Goal: Task Accomplishment & Management: Manage account settings

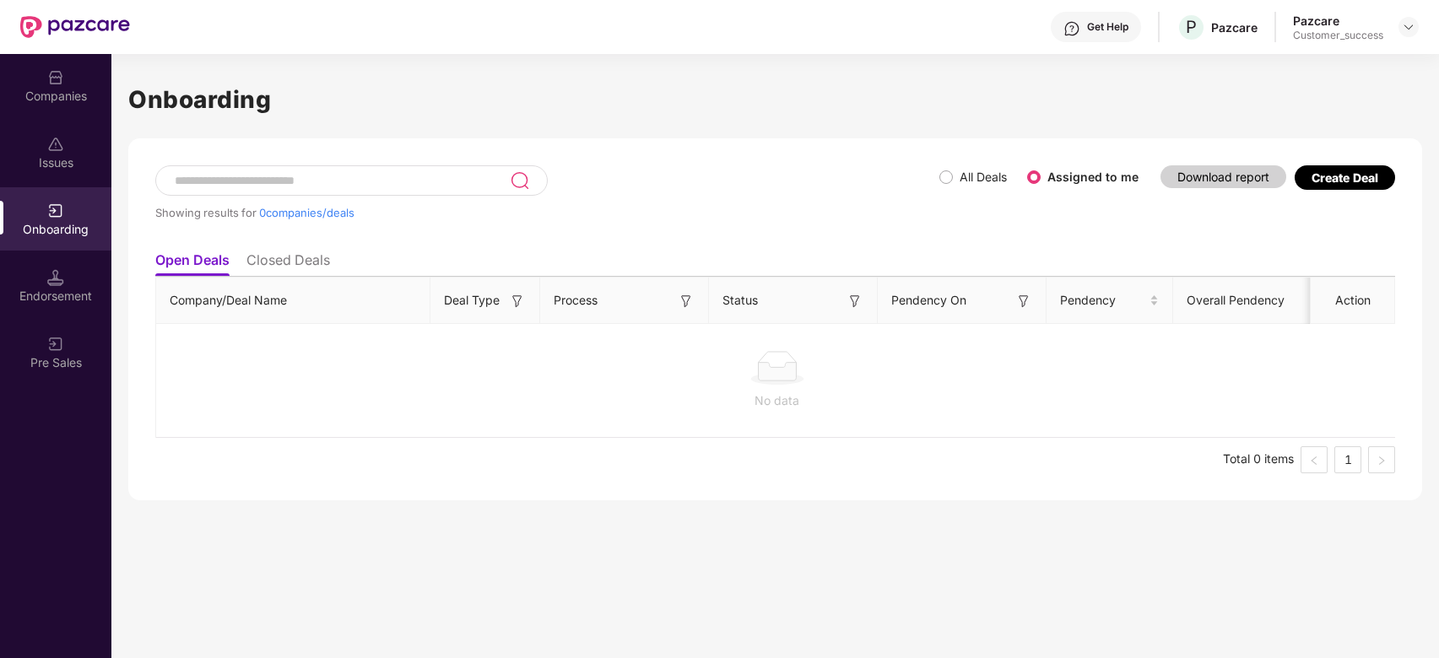
scroll to position [0, 1]
click at [328, 179] on input at bounding box center [341, 181] width 337 height 14
click at [338, 181] on input at bounding box center [341, 181] width 337 height 14
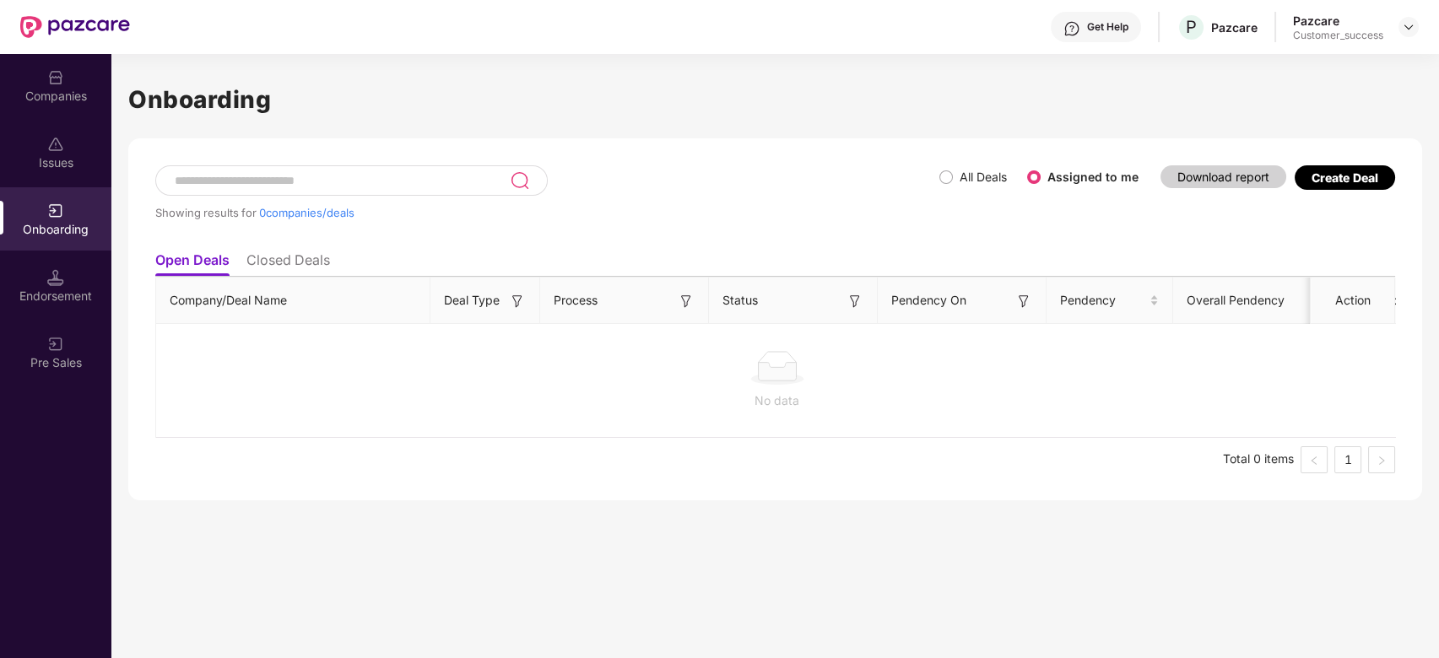
click at [338, 181] on input at bounding box center [341, 181] width 337 height 14
click at [68, 100] on div "Companies" at bounding box center [55, 96] width 111 height 17
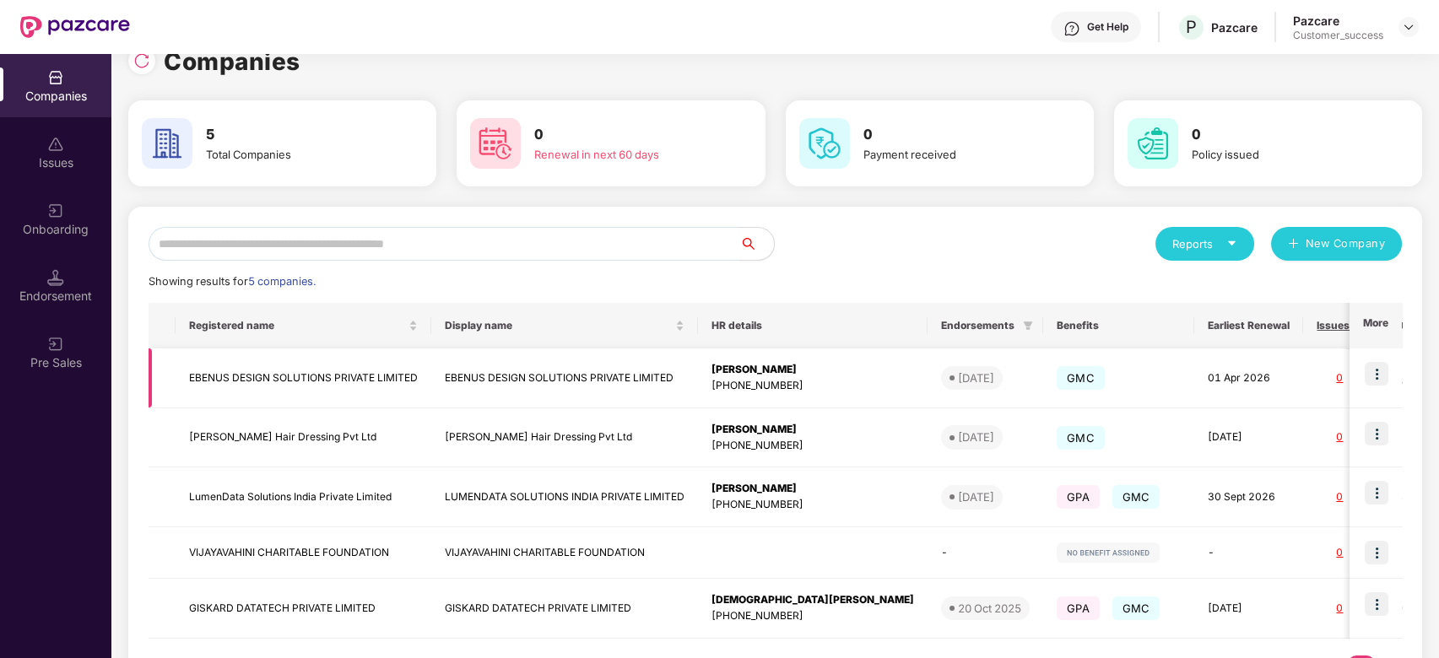
scroll to position [29, 0]
click at [1384, 496] on img at bounding box center [1377, 492] width 24 height 24
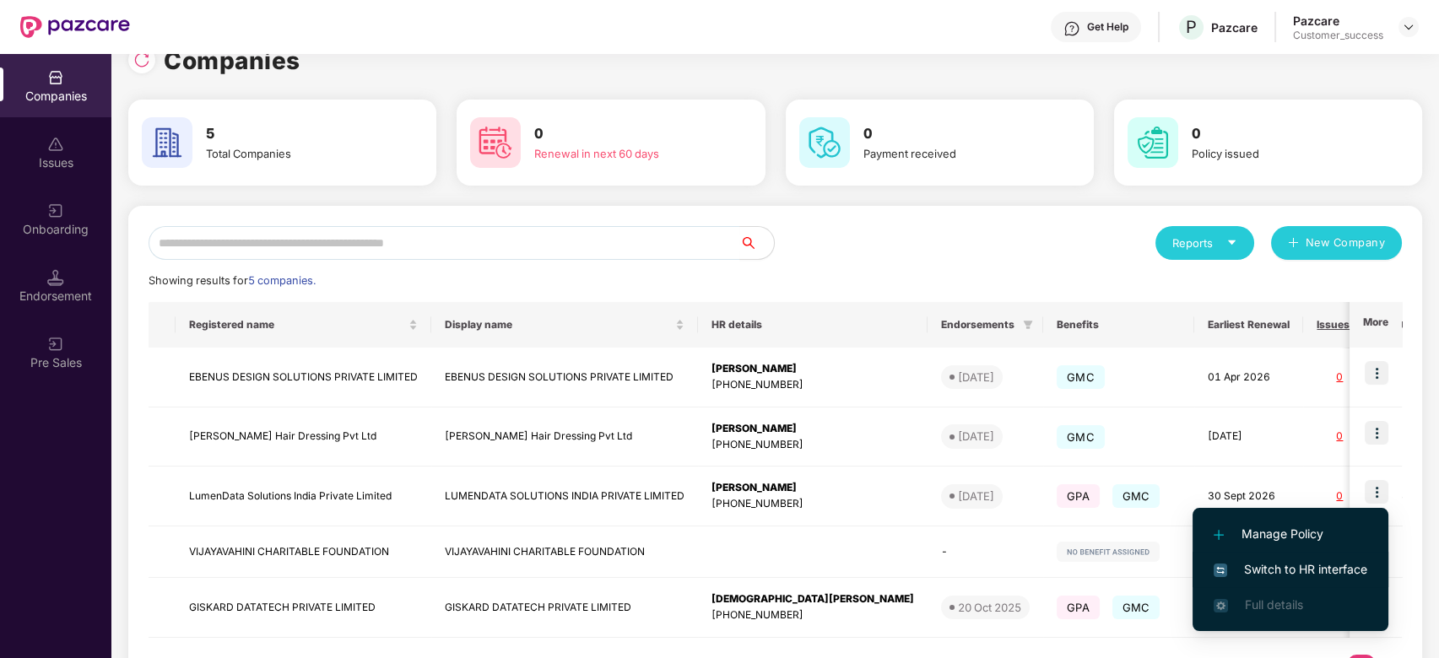
click at [1303, 559] on li "Switch to HR interface" at bounding box center [1291, 569] width 196 height 35
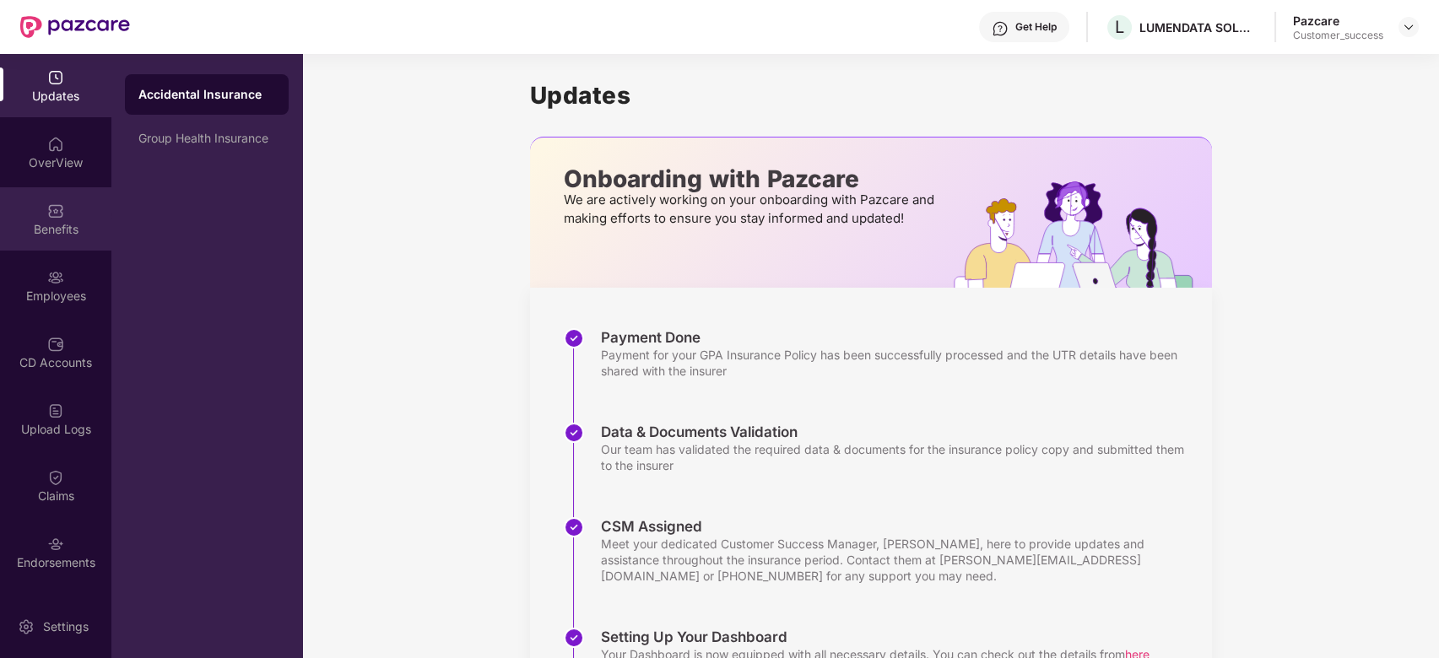
click at [59, 230] on div "Benefits" at bounding box center [55, 229] width 111 height 17
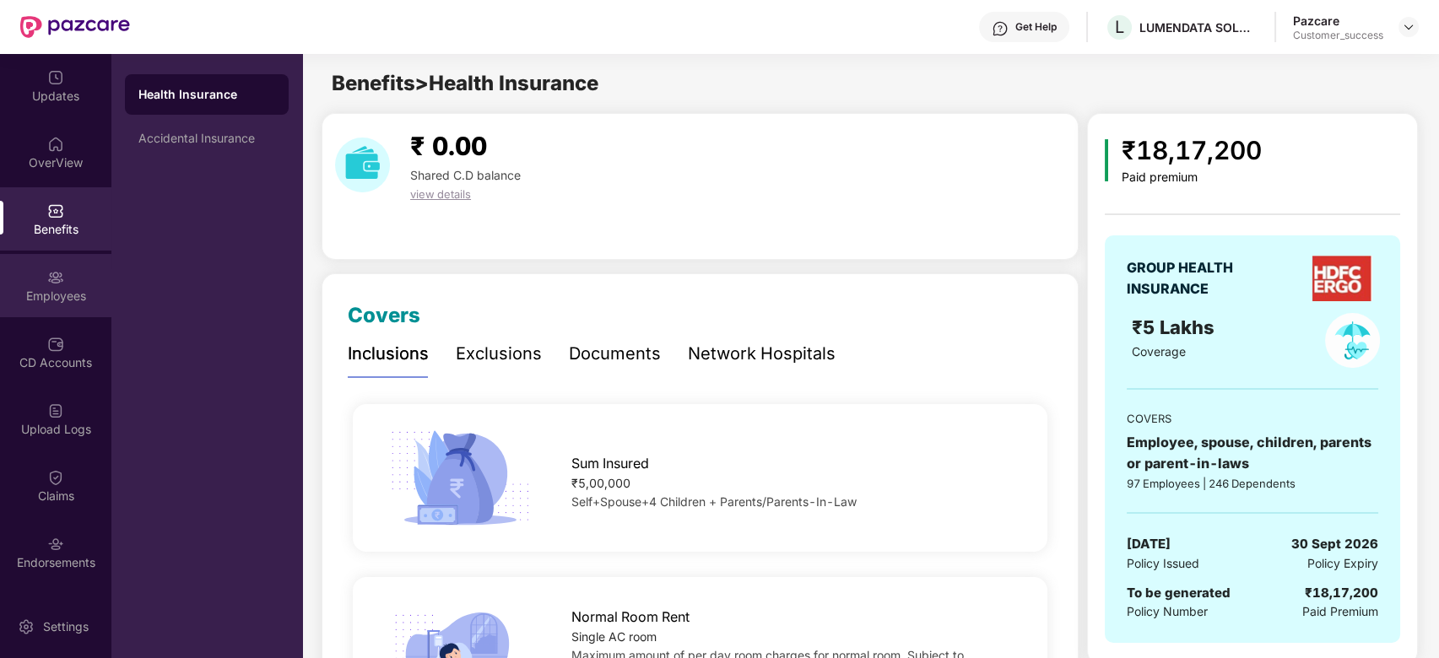
click at [73, 257] on div "Employees" at bounding box center [55, 285] width 111 height 63
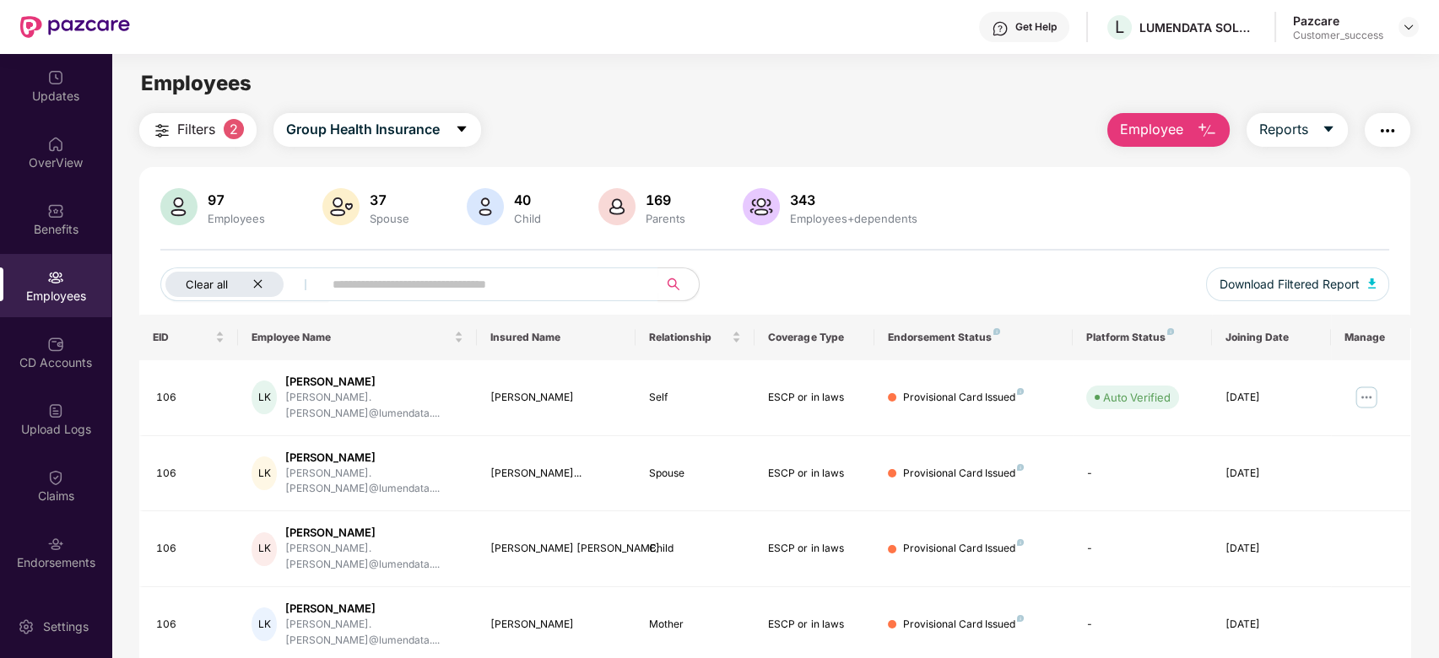
click at [263, 286] on icon "close" at bounding box center [257, 284] width 11 height 11
click at [286, 286] on input "text" at bounding box center [418, 284] width 303 height 25
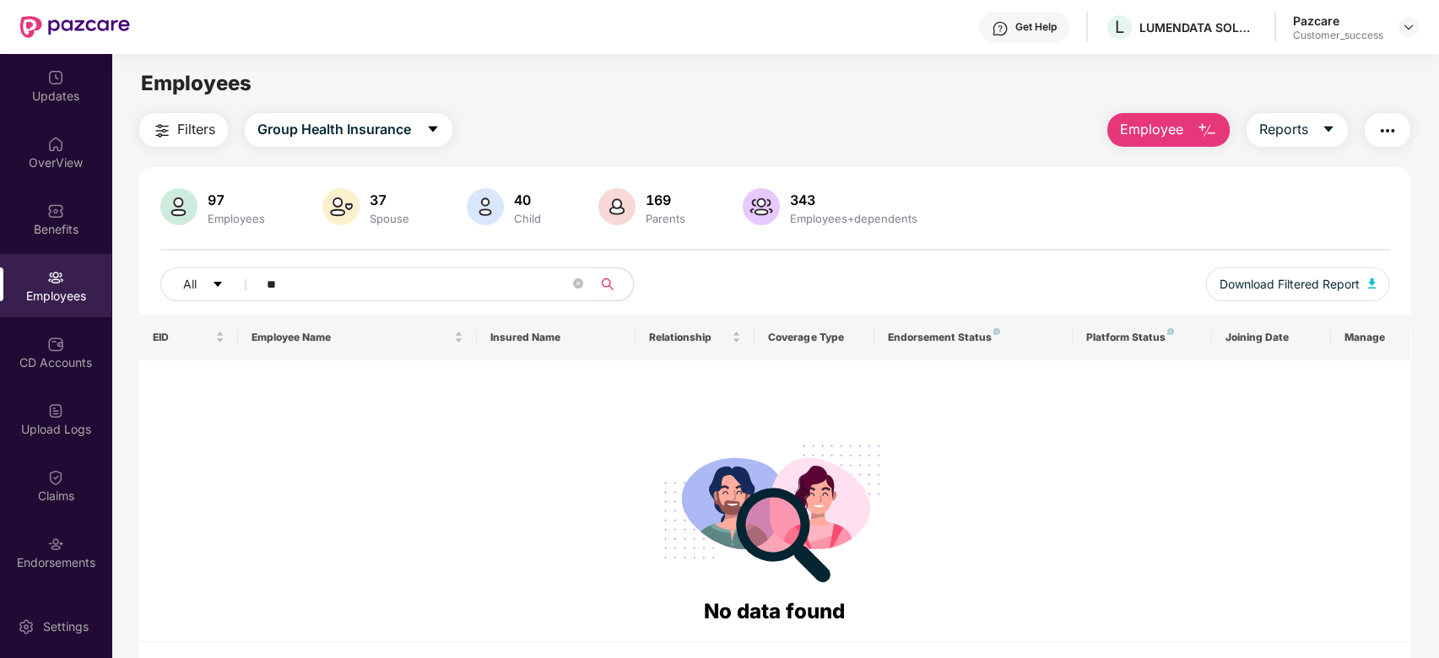
type input "*"
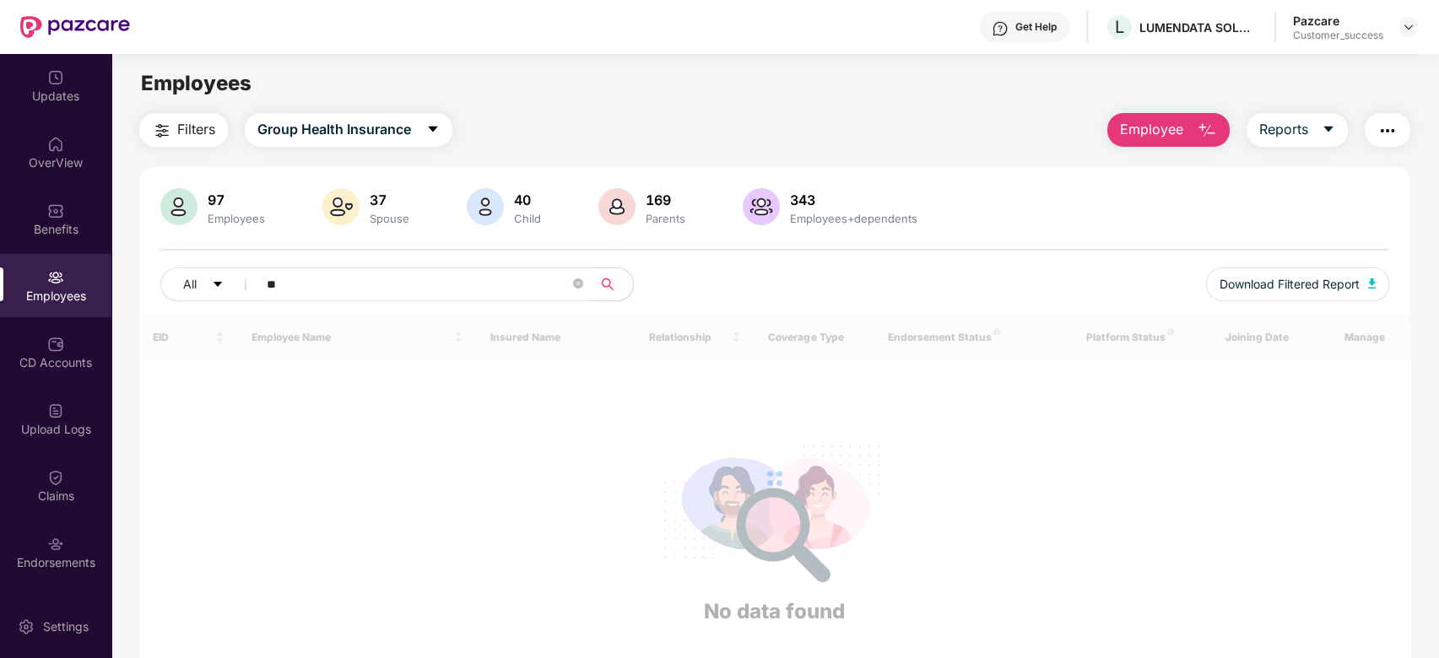
type input "*"
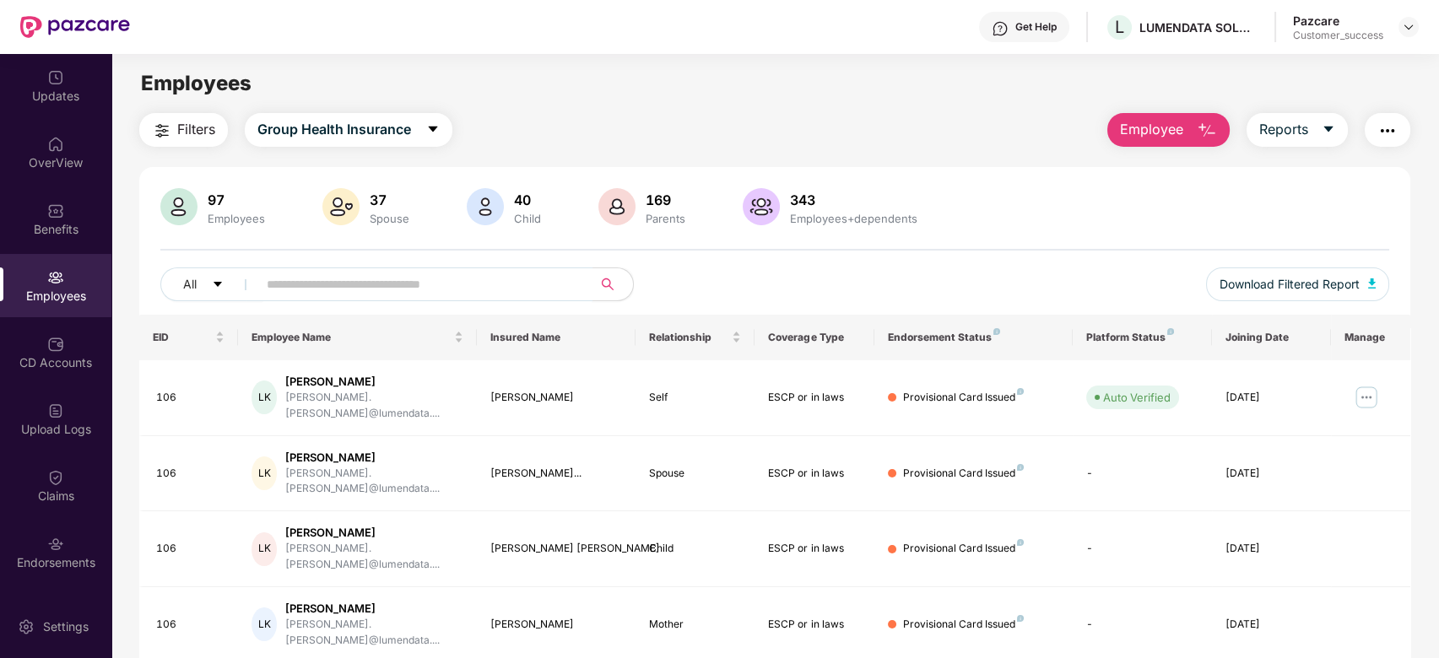
click at [286, 286] on input "text" at bounding box center [418, 284] width 303 height 25
drag, startPoint x: 1405, startPoint y: 43, endPoint x: 1410, endPoint y: 28, distance: 16.0
click at [1410, 28] on div "Get Help L LUMENDATA SOLUTIONS INDIA PRIVATE LIMITED Pazcare Customer_success" at bounding box center [774, 27] width 1289 height 54
click at [1410, 28] on img at bounding box center [1409, 27] width 14 height 14
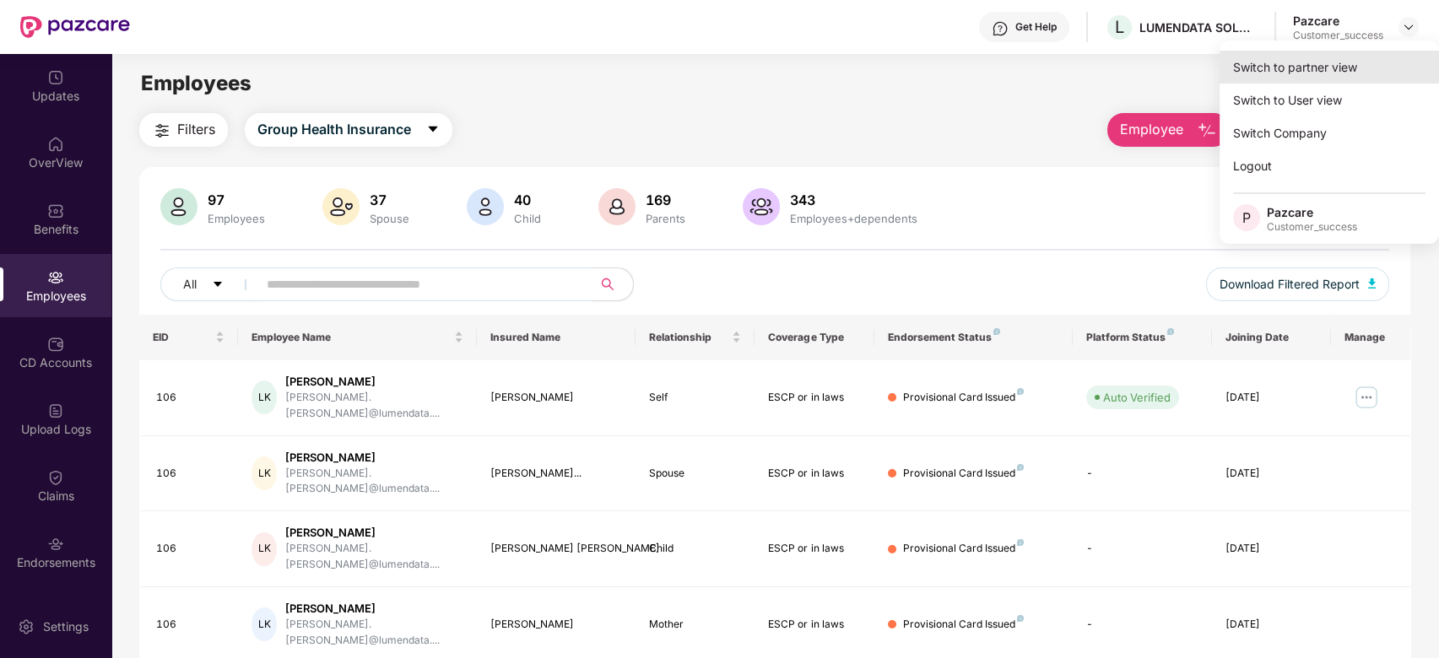
click at [1341, 62] on div "Switch to partner view" at bounding box center [1329, 67] width 219 height 33
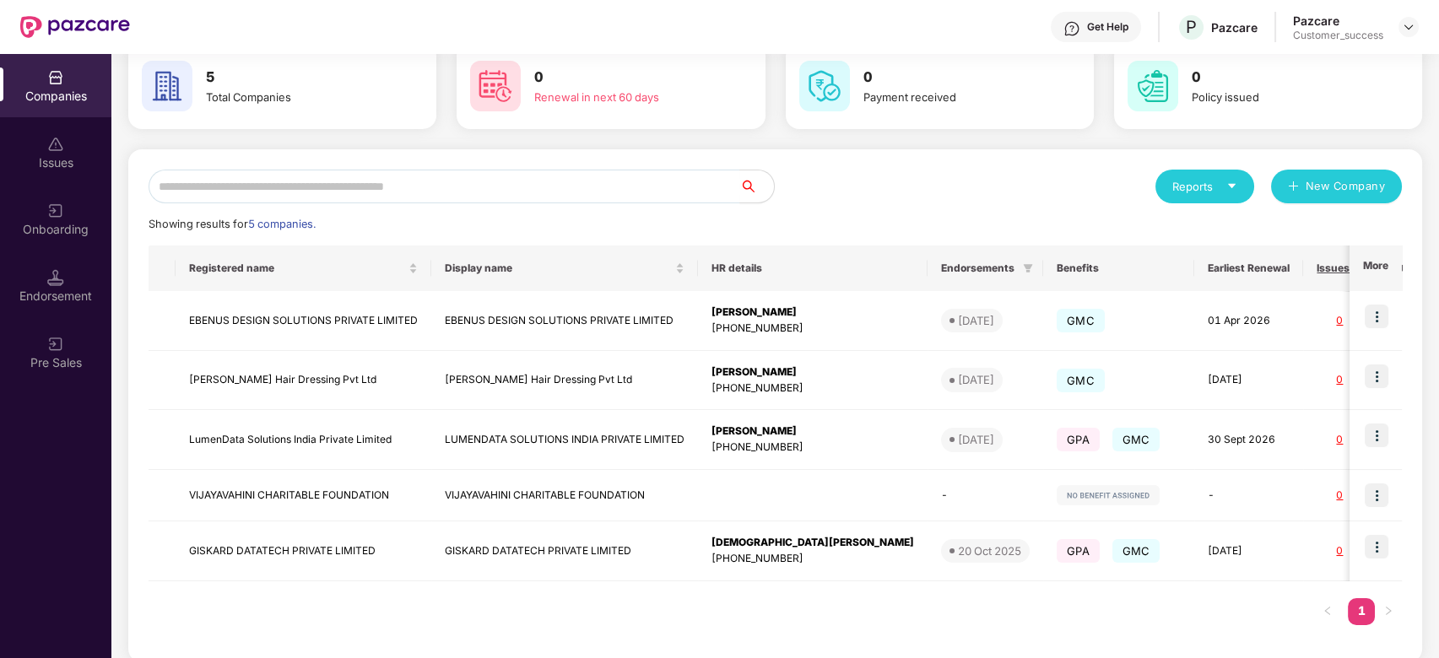
scroll to position [85, 0]
click at [1367, 380] on img at bounding box center [1377, 377] width 24 height 24
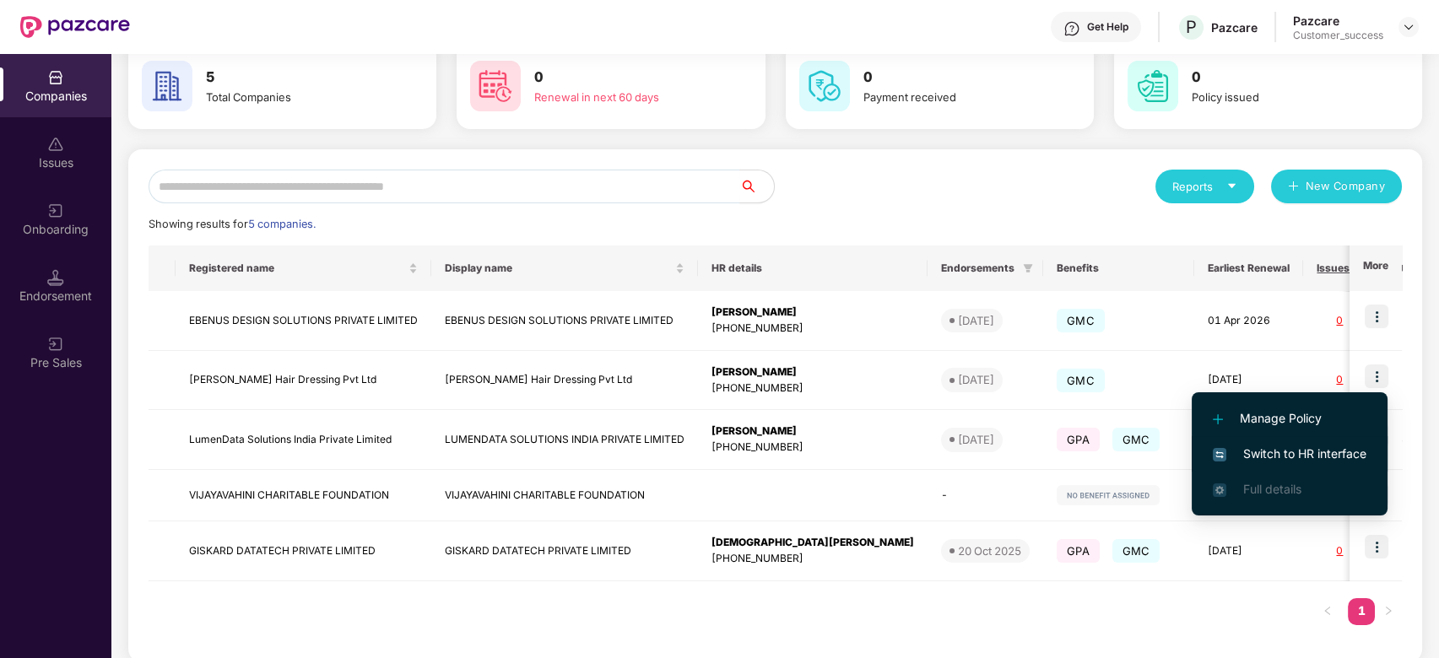
click at [1286, 454] on span "Switch to HR interface" at bounding box center [1290, 454] width 154 height 19
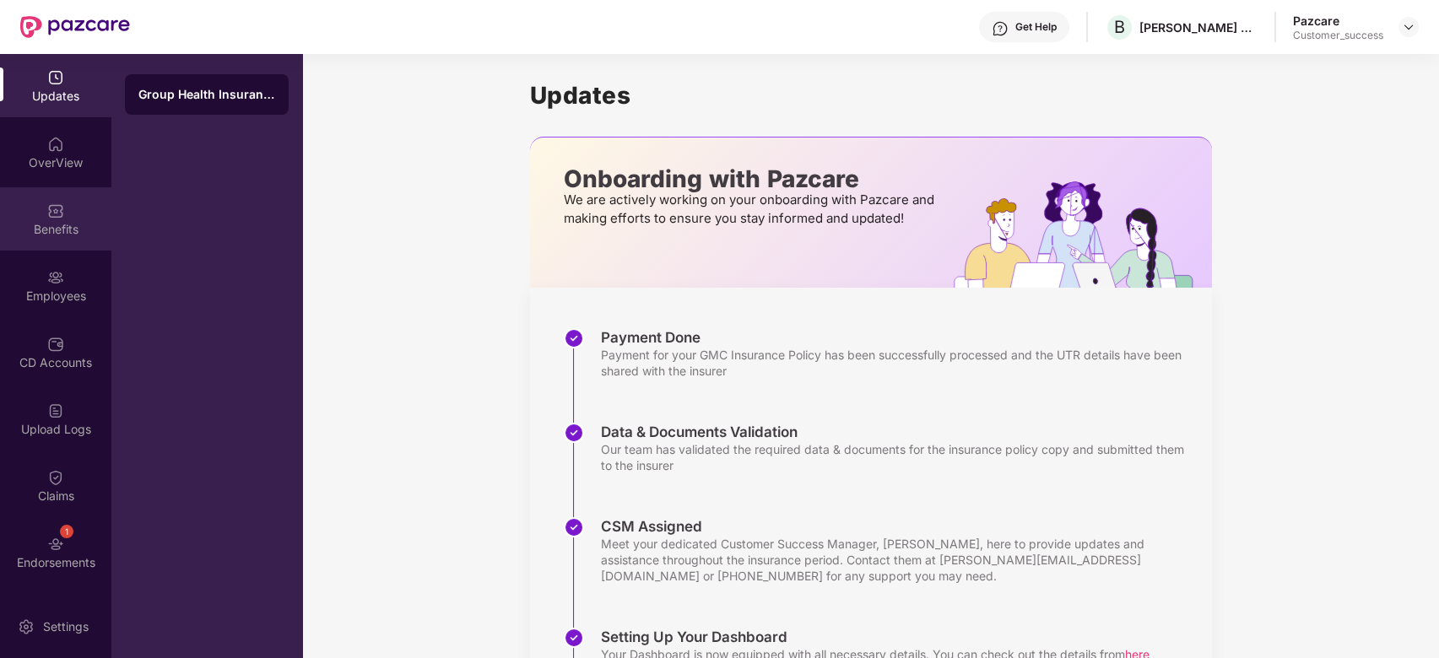
click at [54, 217] on img at bounding box center [55, 211] width 17 height 17
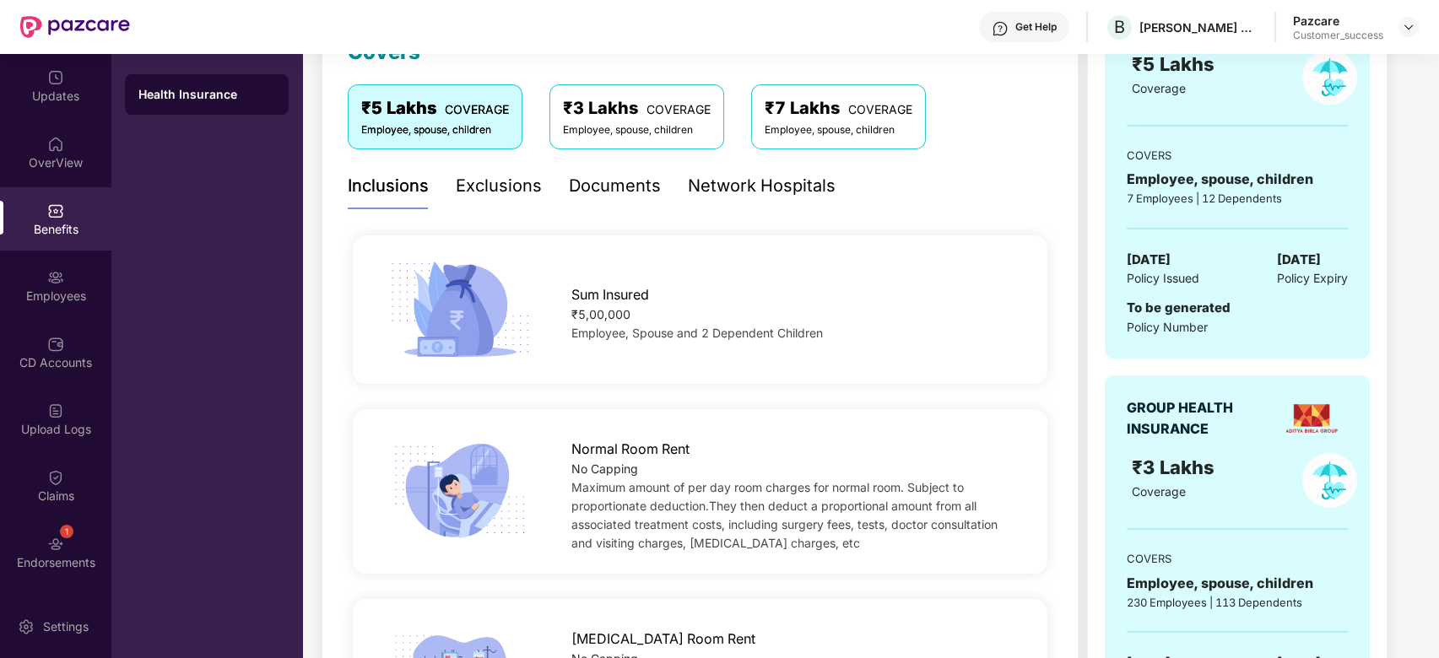
scroll to position [162, 0]
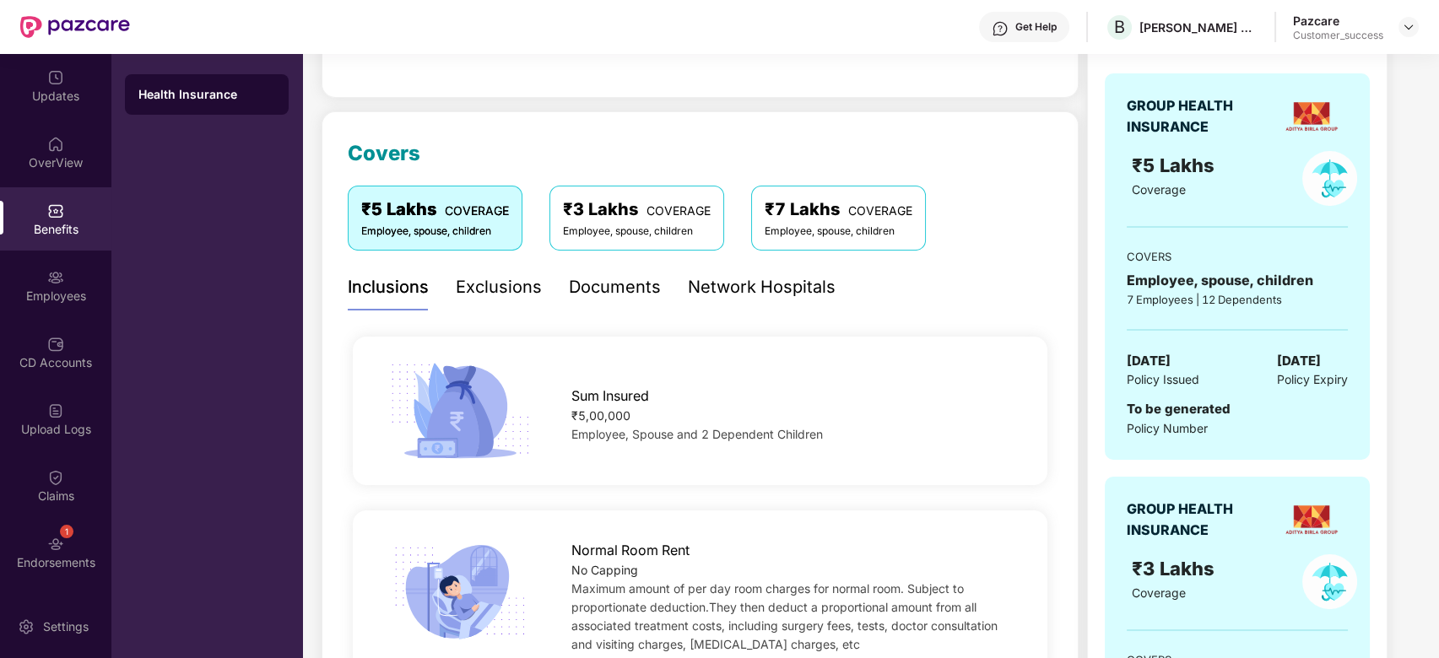
click at [1398, 30] on div "Pazcare Customer_success" at bounding box center [1356, 28] width 126 height 30
click at [1405, 30] on img at bounding box center [1409, 27] width 14 height 14
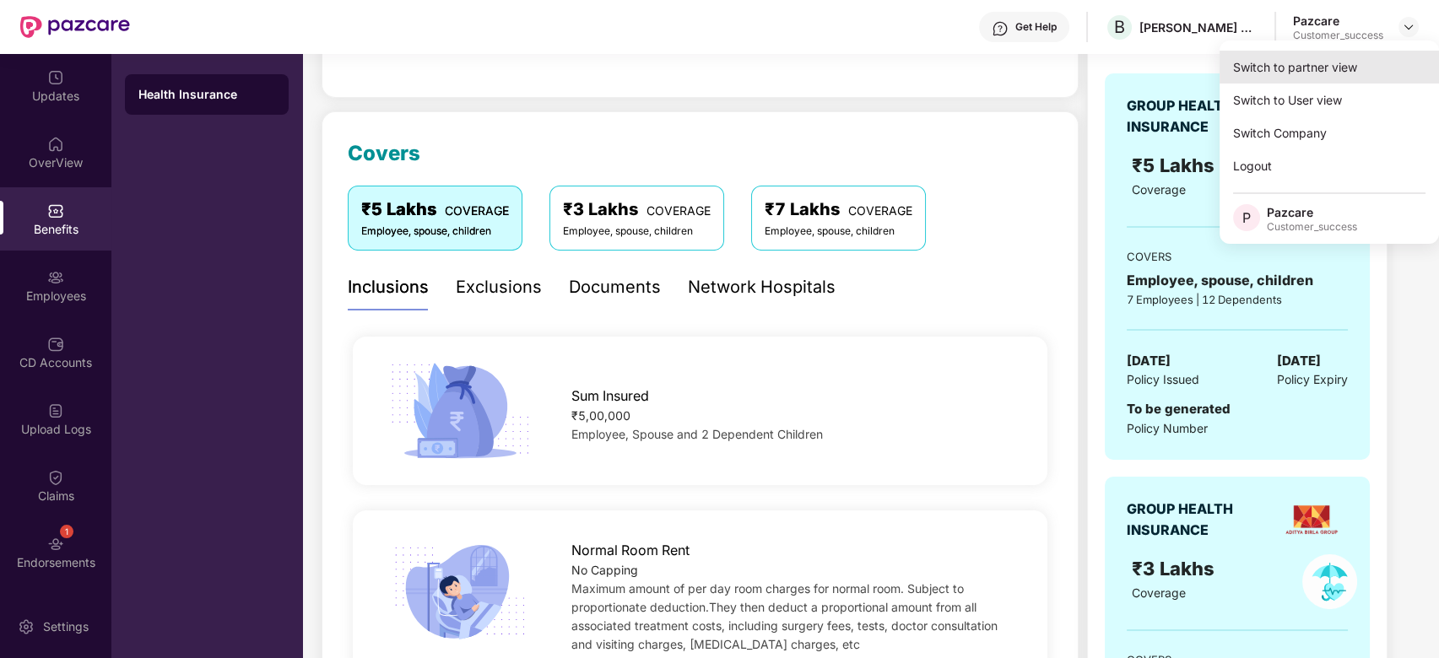
click at [1364, 77] on div "Switch to partner view" at bounding box center [1329, 67] width 219 height 33
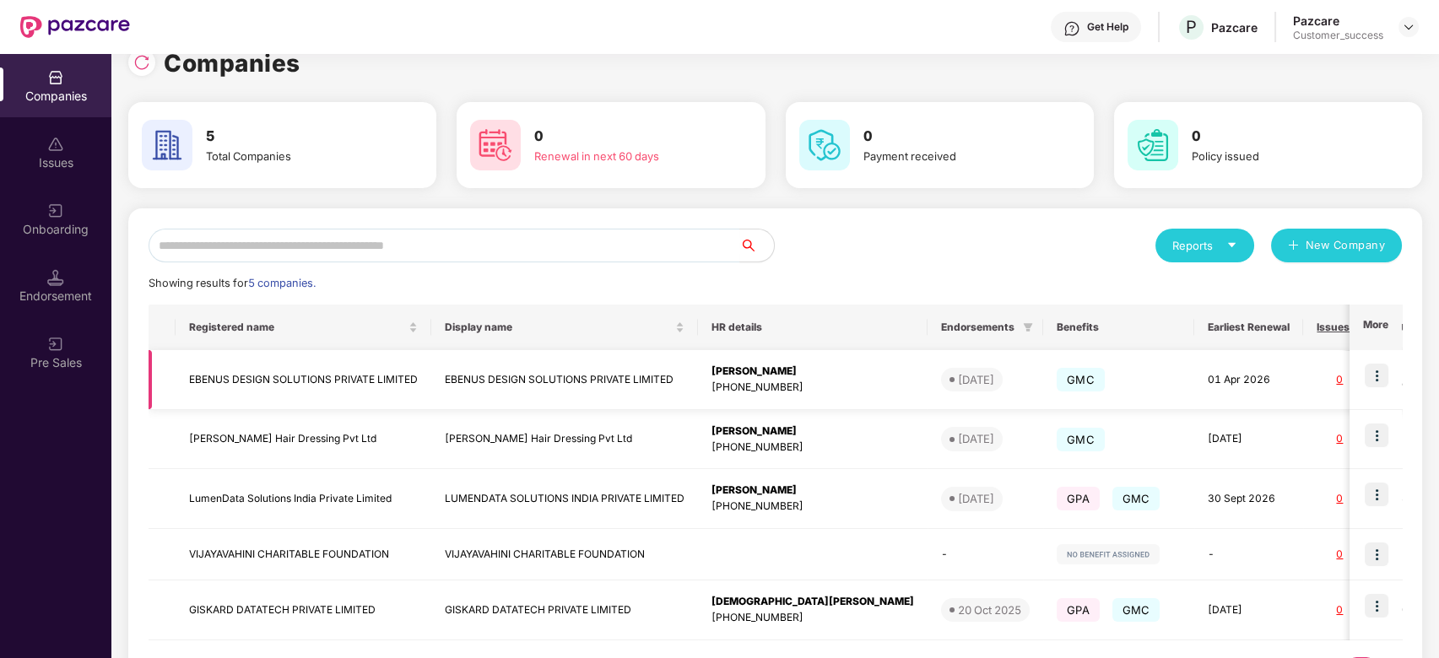
scroll to position [27, 0]
click at [777, 447] on div "[PHONE_NUMBER]" at bounding box center [813, 447] width 203 height 16
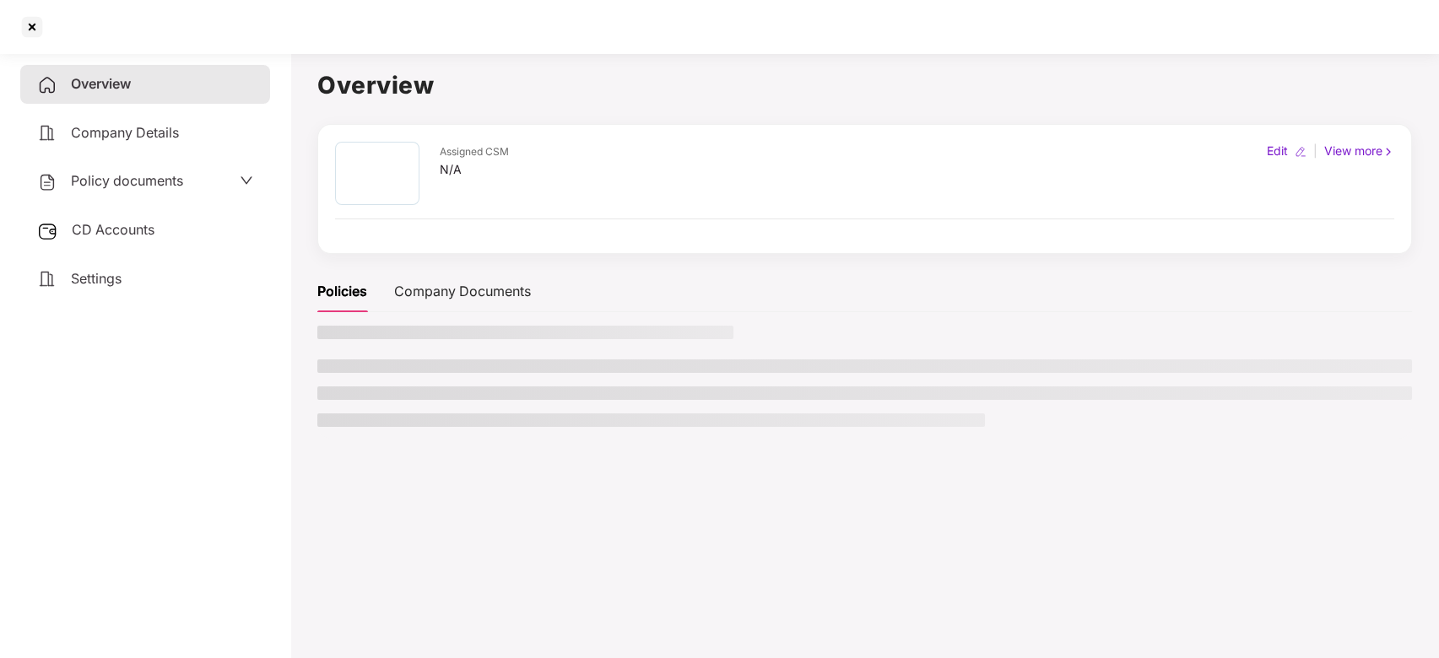
click at [777, 447] on main "Overview Assigned CSM N/A Edit | View more Policies Company Documents" at bounding box center [864, 375] width 1149 height 658
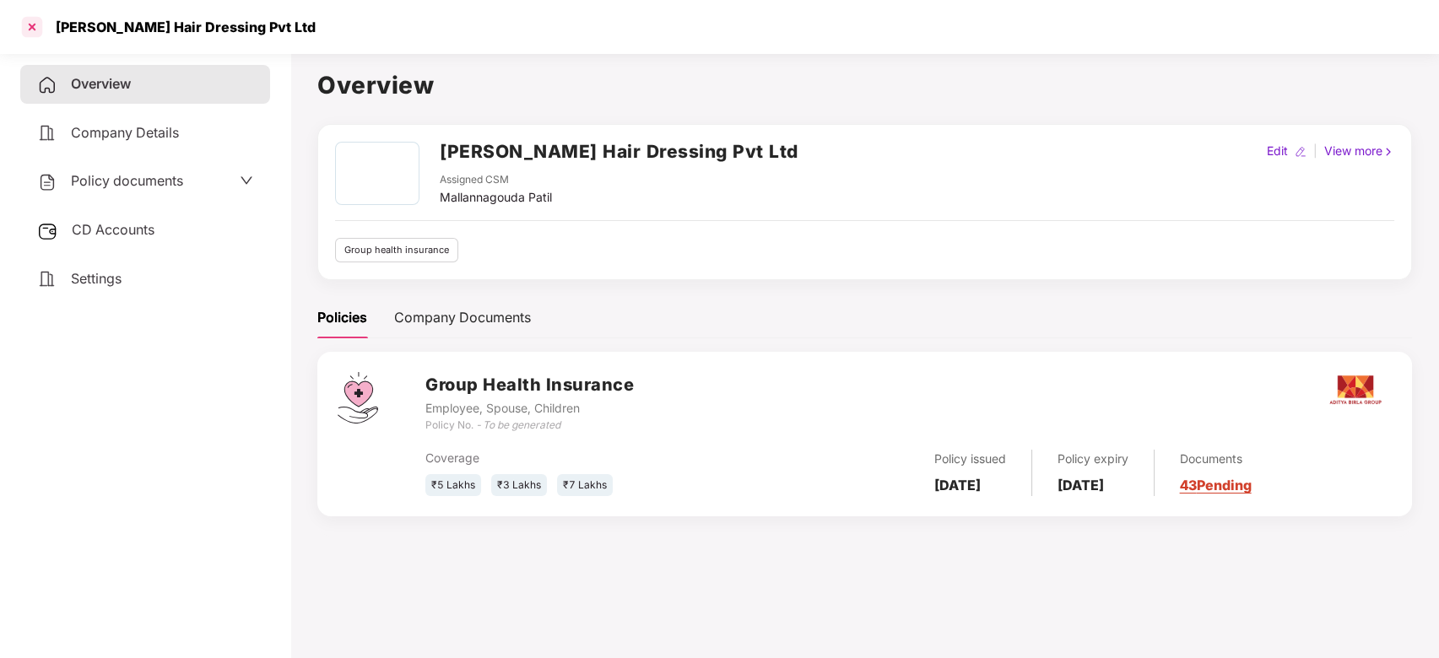
click at [37, 30] on div at bounding box center [32, 27] width 27 height 27
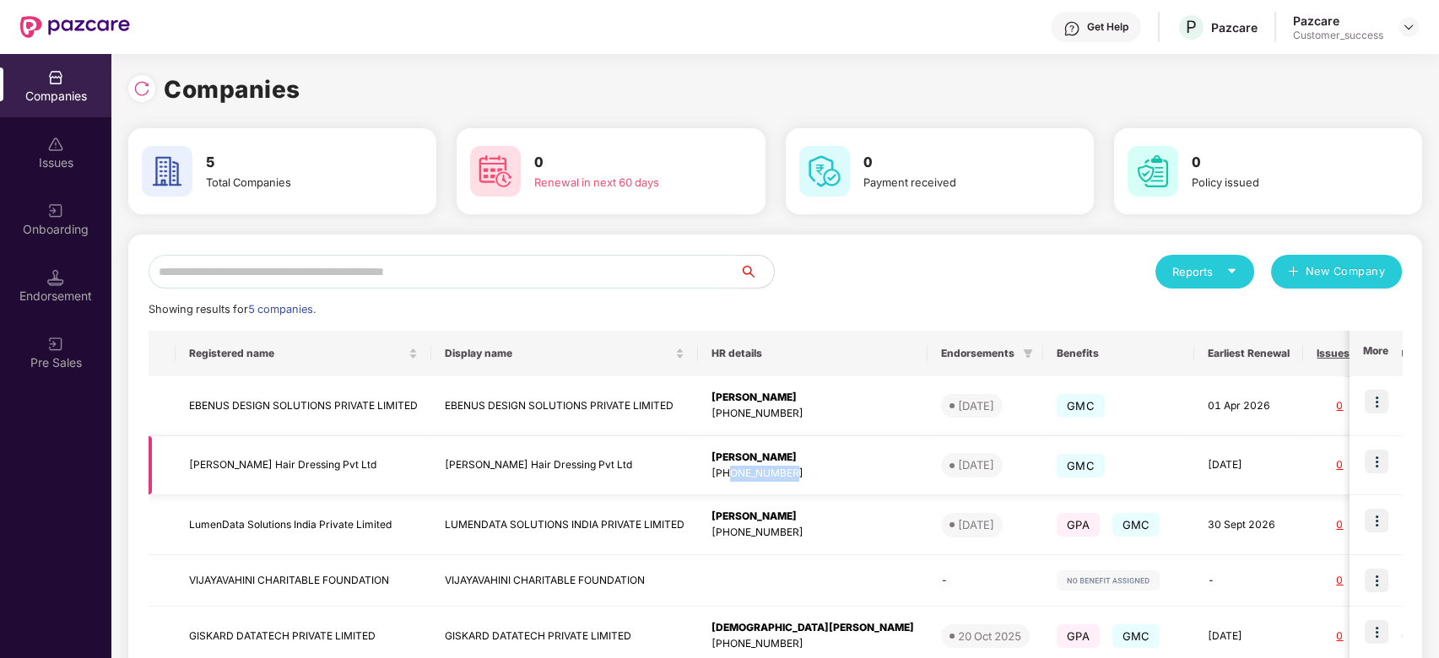
drag, startPoint x: 797, startPoint y: 469, endPoint x: 732, endPoint y: 480, distance: 65.9
click at [732, 480] on div "[PHONE_NUMBER]" at bounding box center [813, 474] width 203 height 16
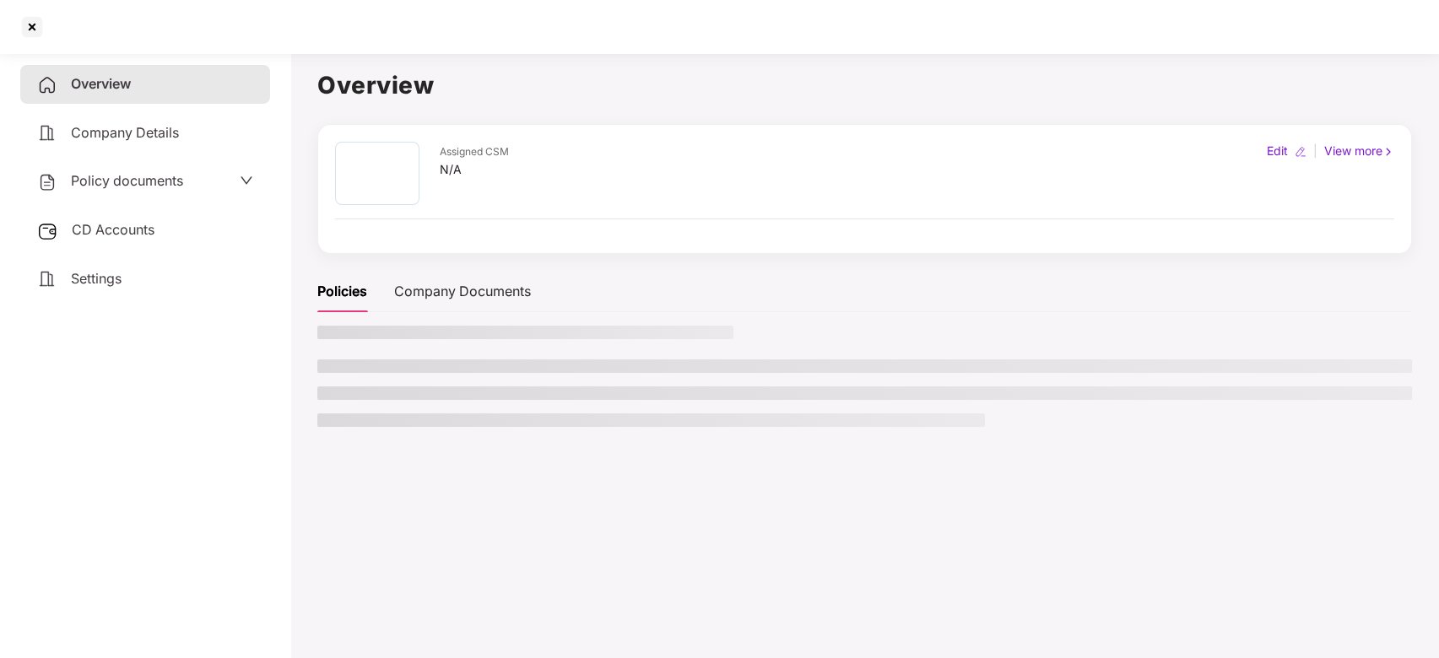
copy div "9769291180"
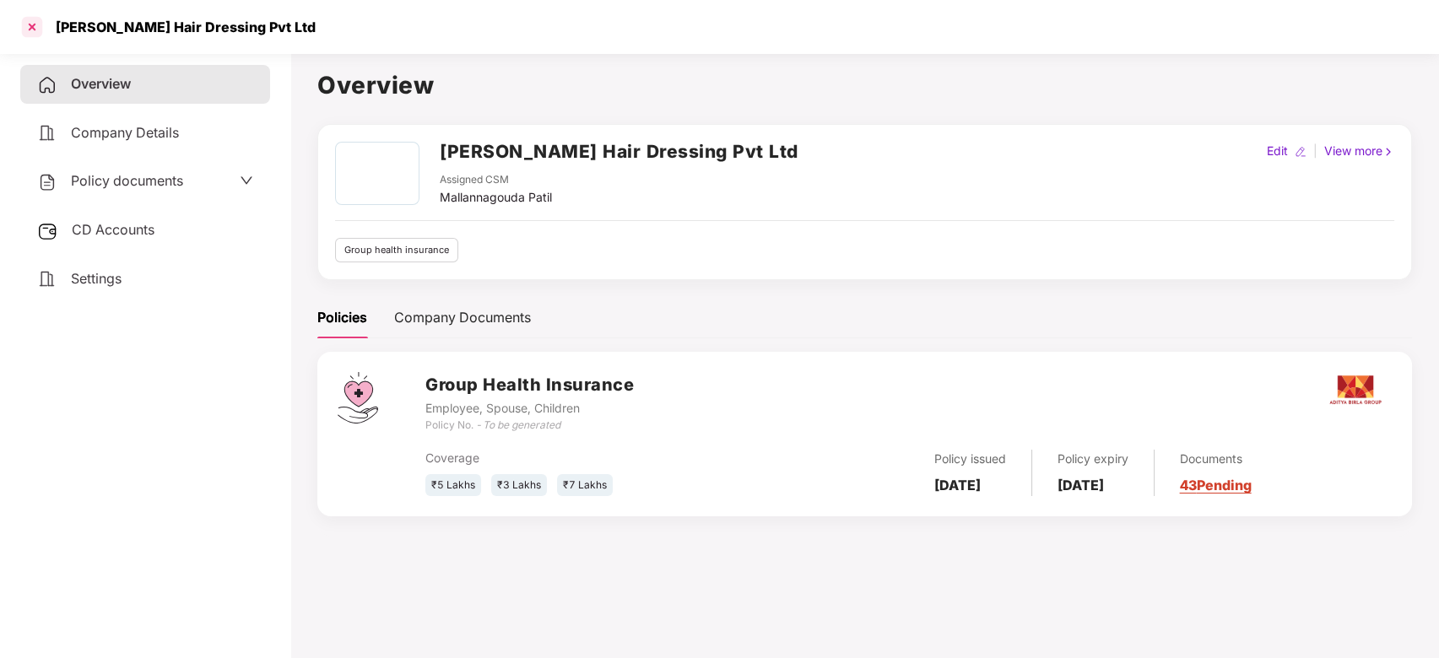
click at [32, 23] on div at bounding box center [32, 27] width 27 height 27
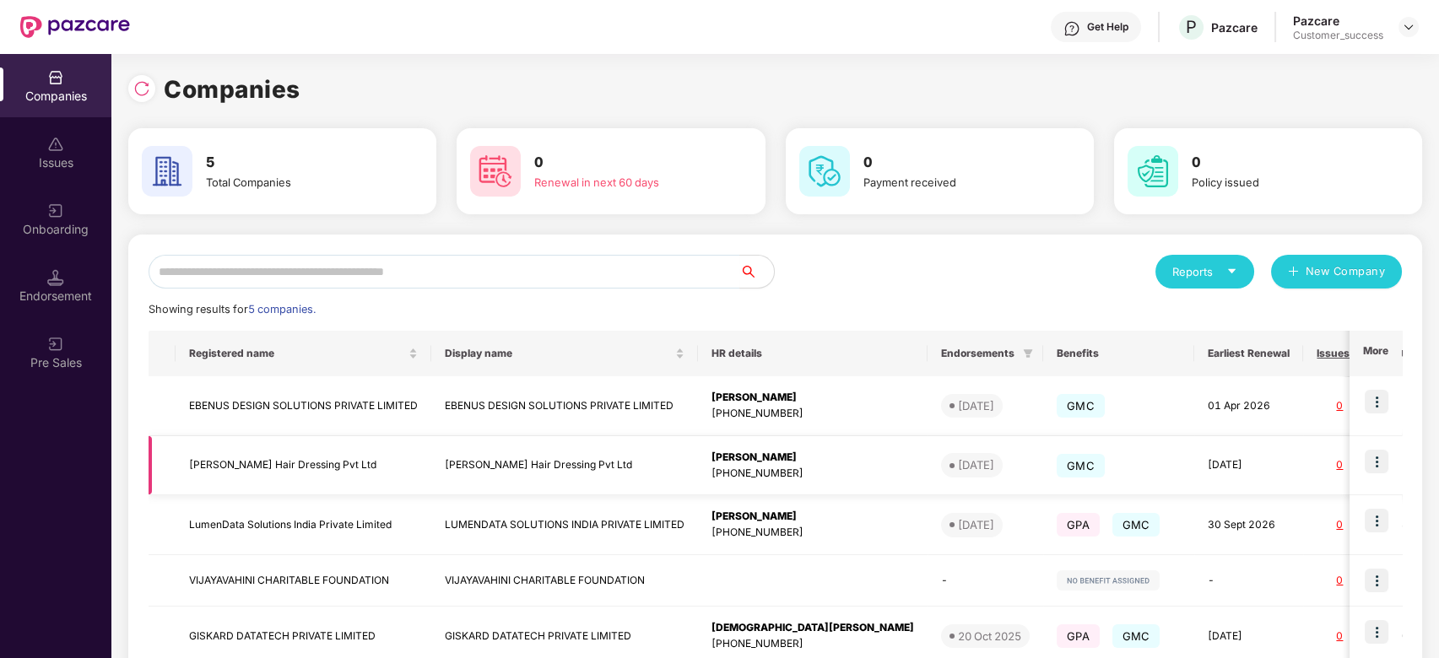
click at [783, 469] on div "[PHONE_NUMBER]" at bounding box center [813, 474] width 203 height 16
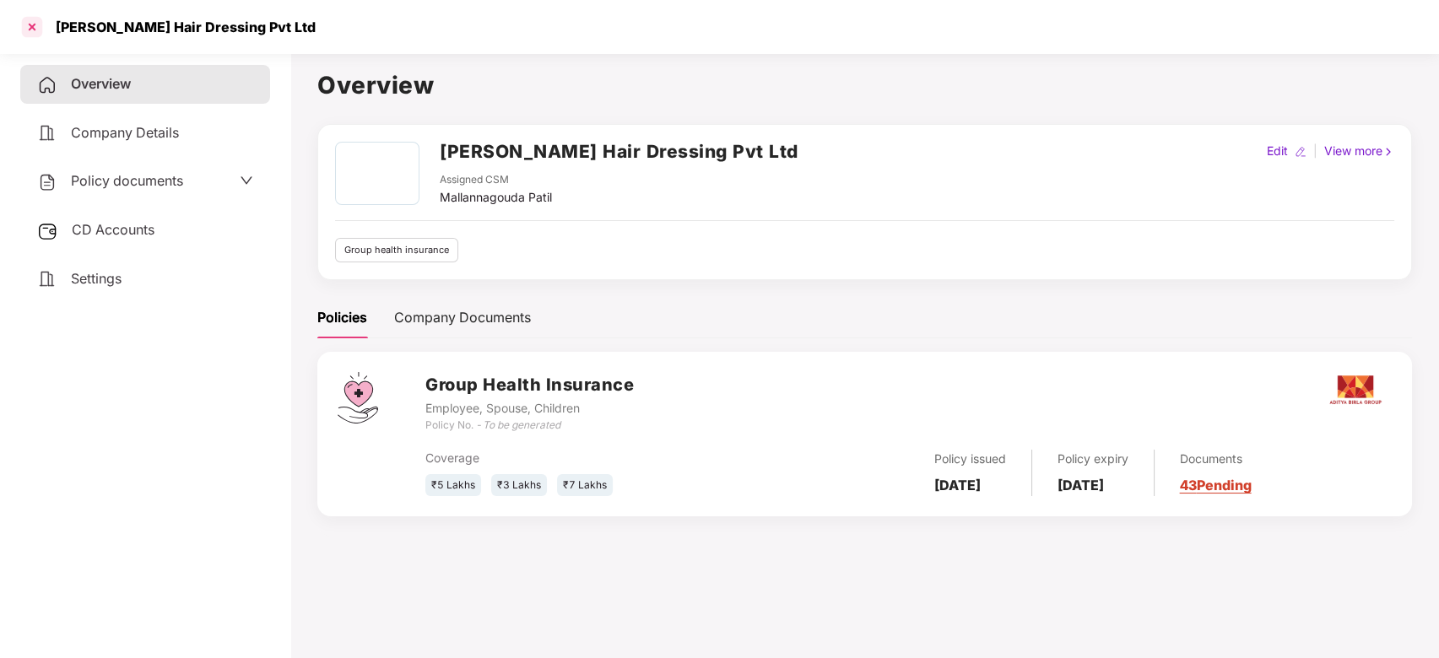
click at [32, 21] on div at bounding box center [32, 27] width 27 height 27
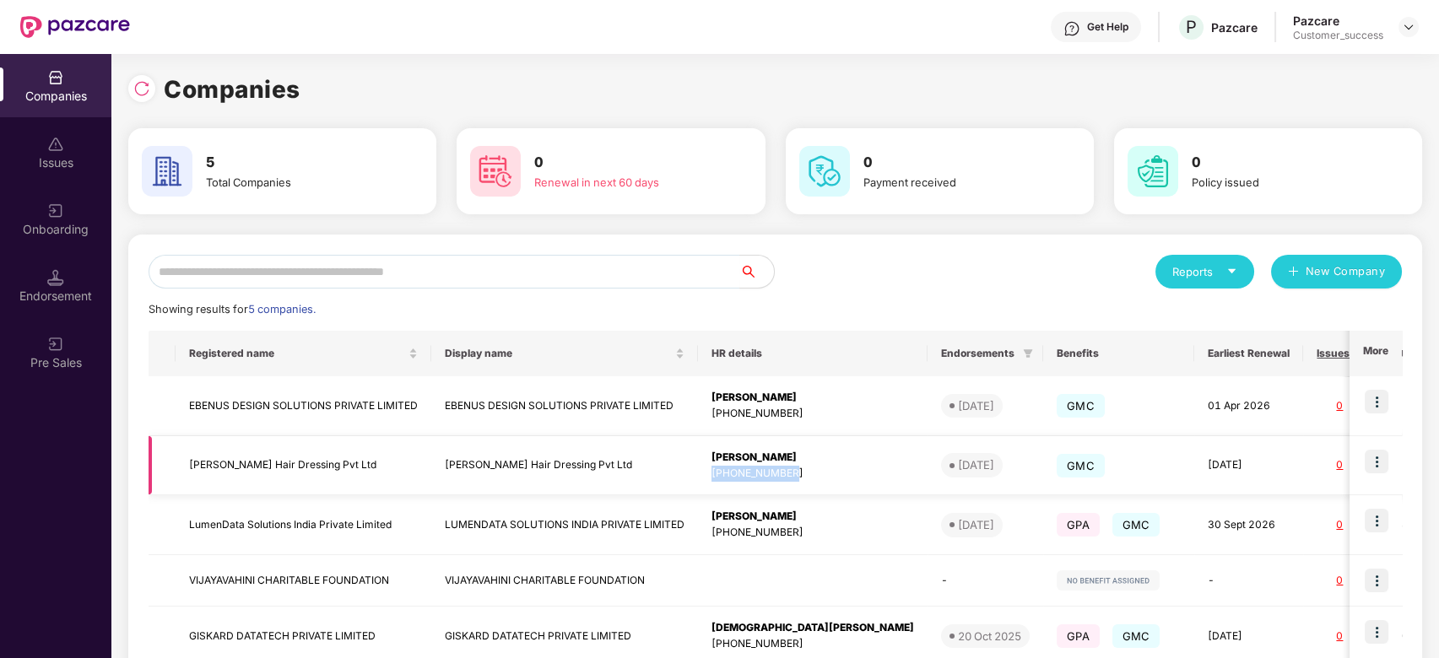
copy div "[PHONE_NUMBER]"
drag, startPoint x: 809, startPoint y: 476, endPoint x: 702, endPoint y: 486, distance: 107.7
click at [702, 486] on td "Aparna Kamble +919769291180" at bounding box center [813, 466] width 230 height 60
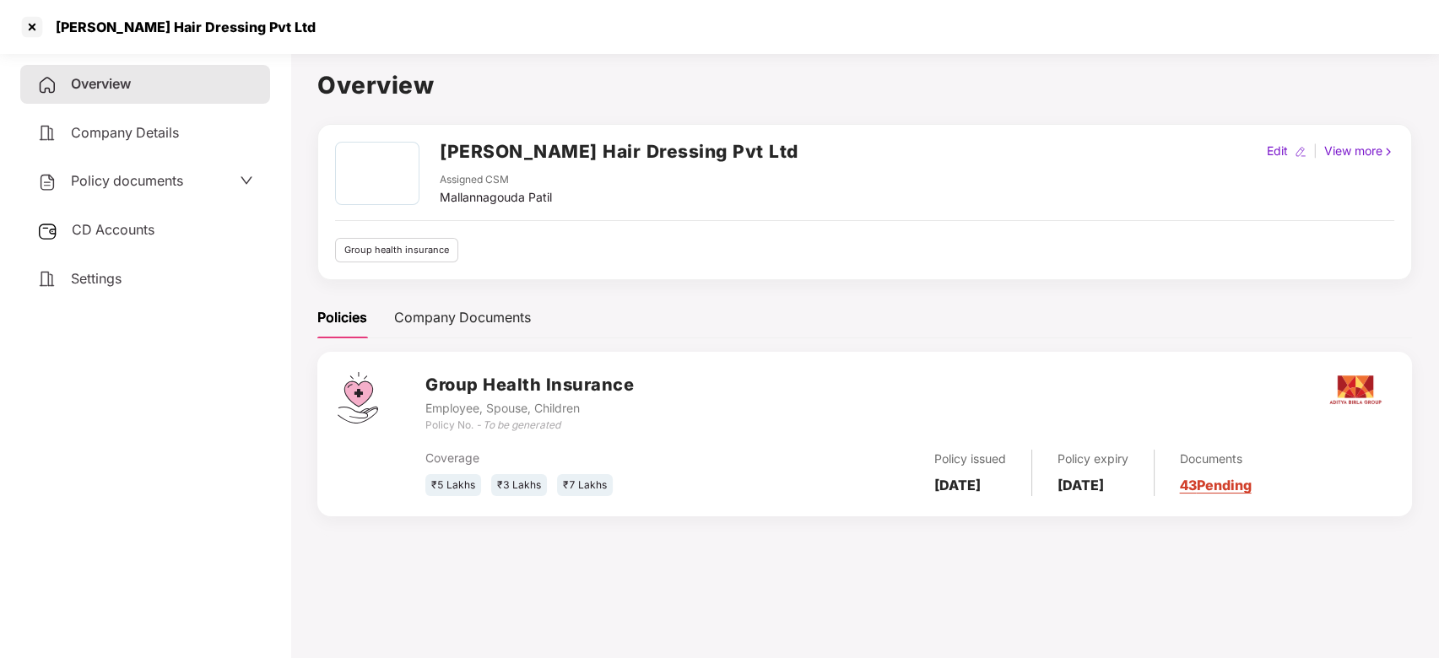
scroll to position [26, 0]
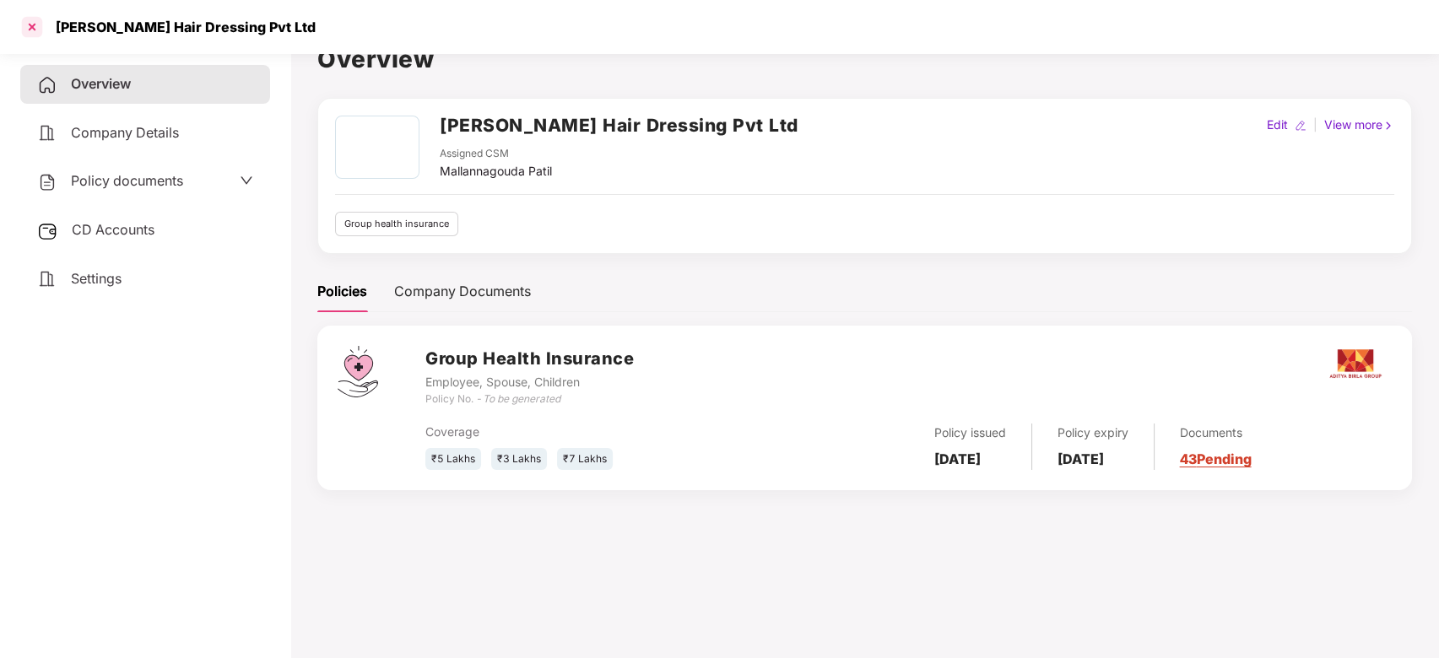
click at [40, 37] on div at bounding box center [32, 27] width 27 height 27
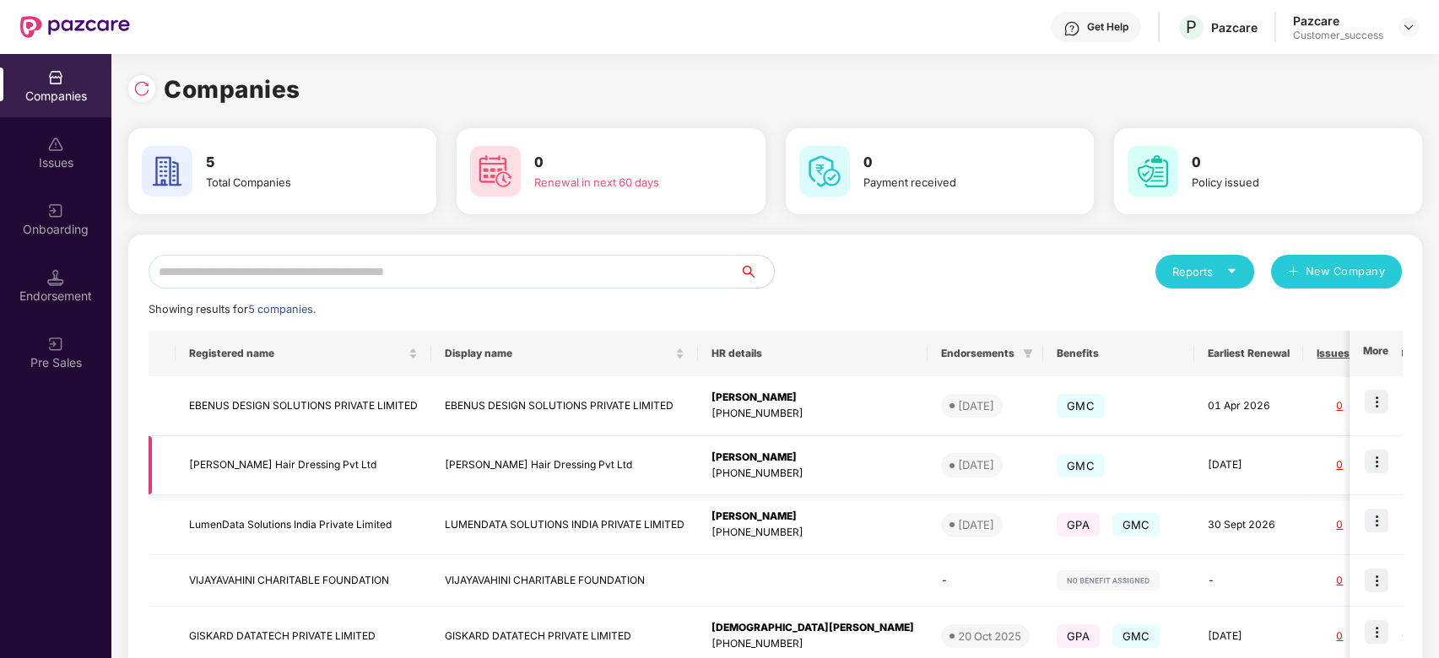
click at [1376, 460] on img at bounding box center [1377, 462] width 24 height 24
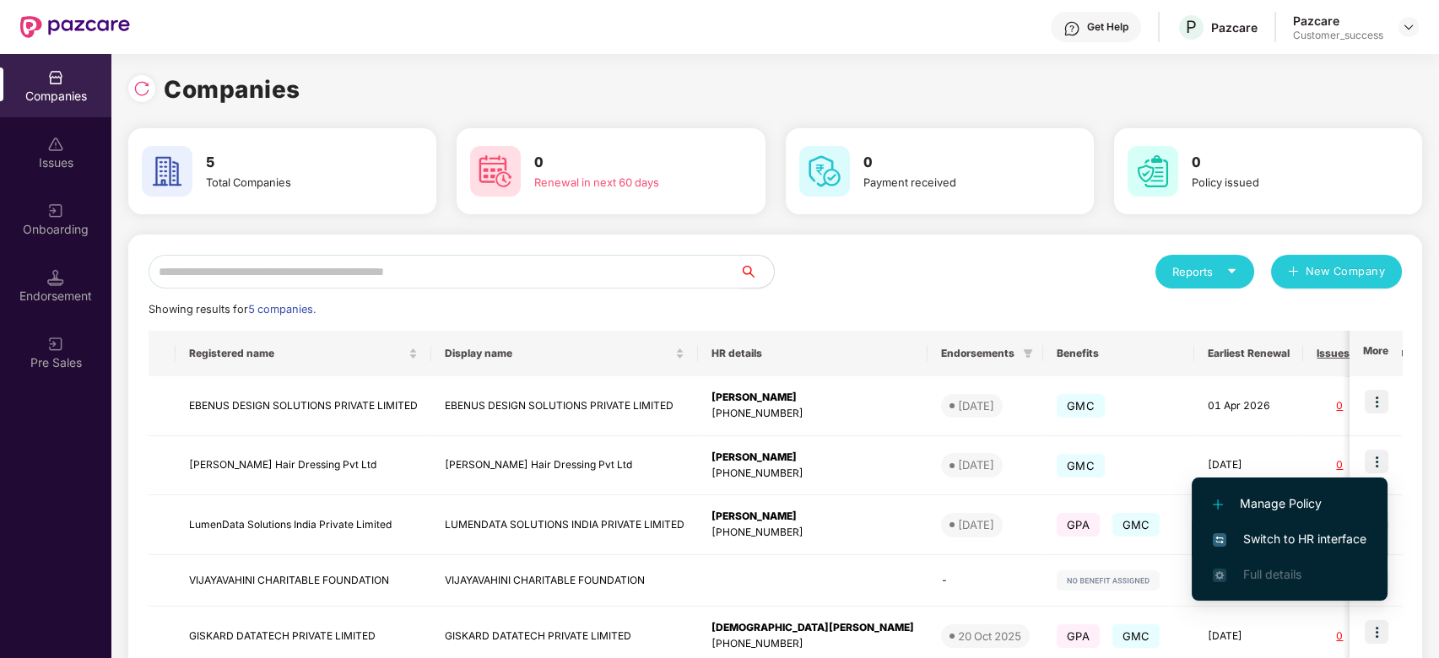
click at [1300, 537] on span "Switch to HR interface" at bounding box center [1290, 539] width 154 height 19
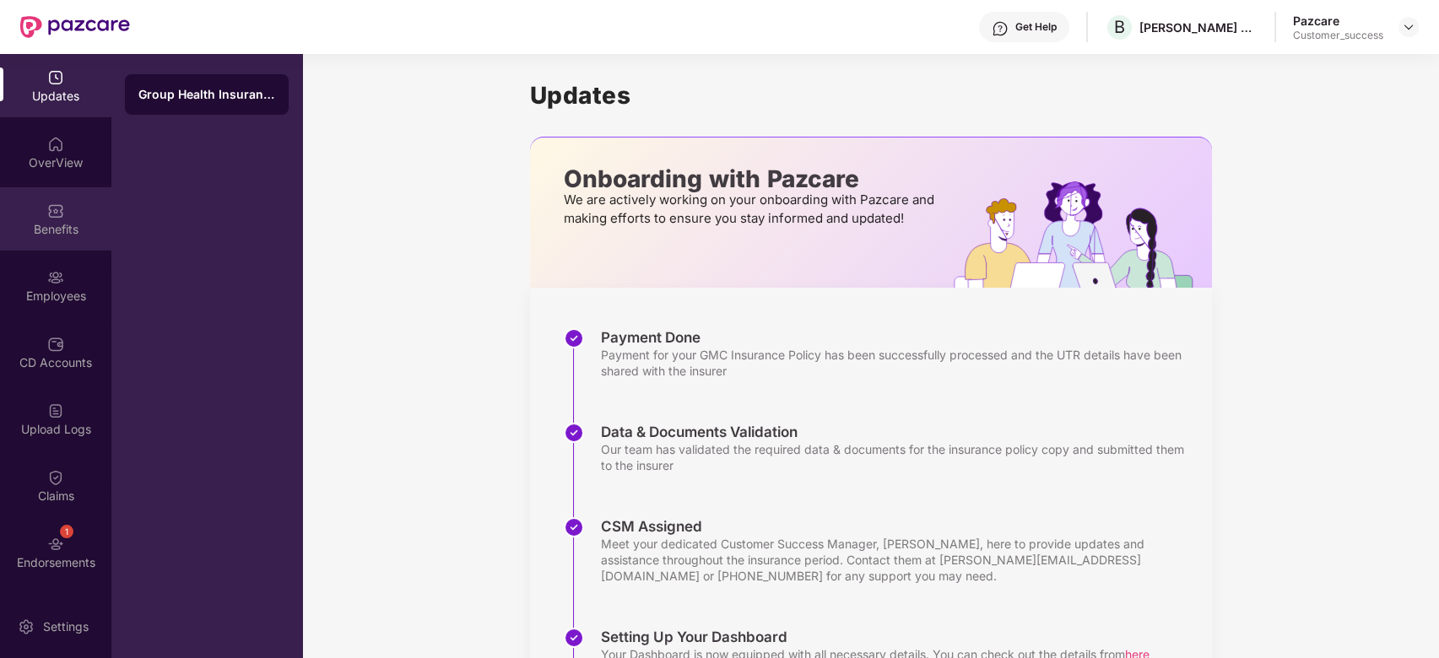
click at [57, 203] on img at bounding box center [55, 211] width 17 height 17
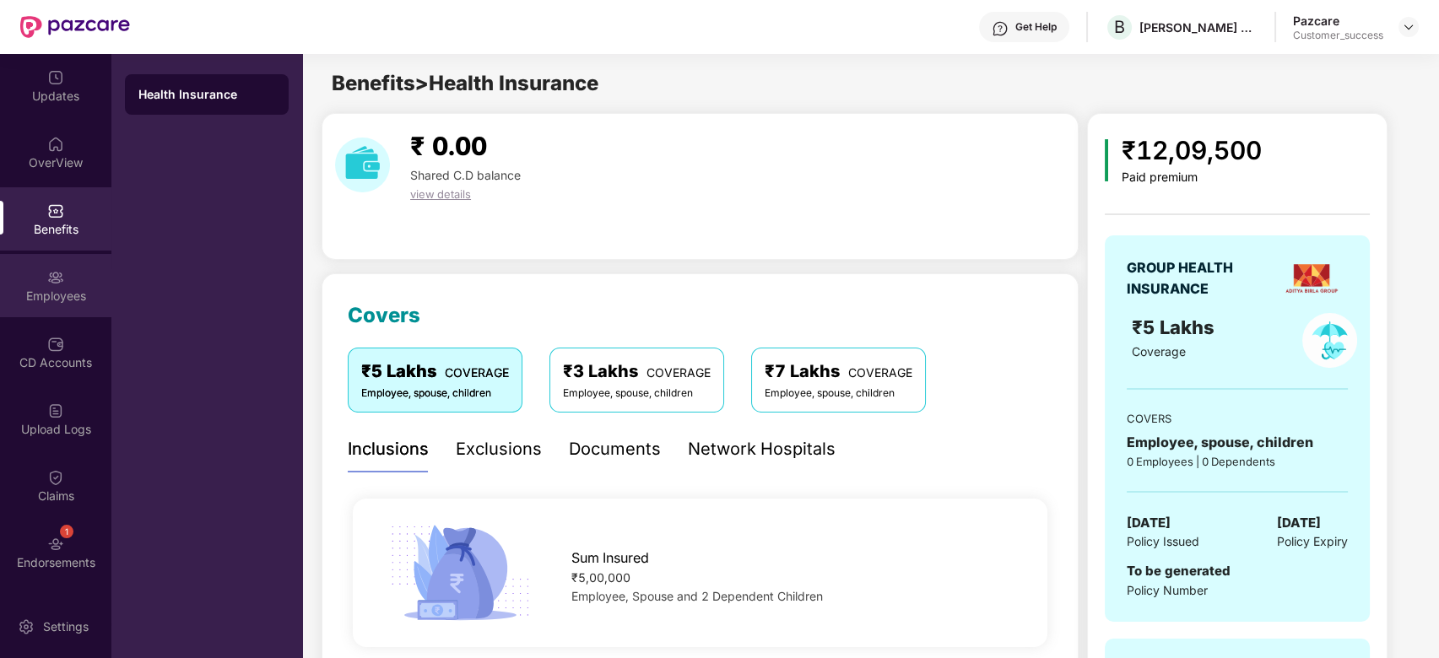
click at [76, 279] on div "Employees" at bounding box center [55, 285] width 111 height 63
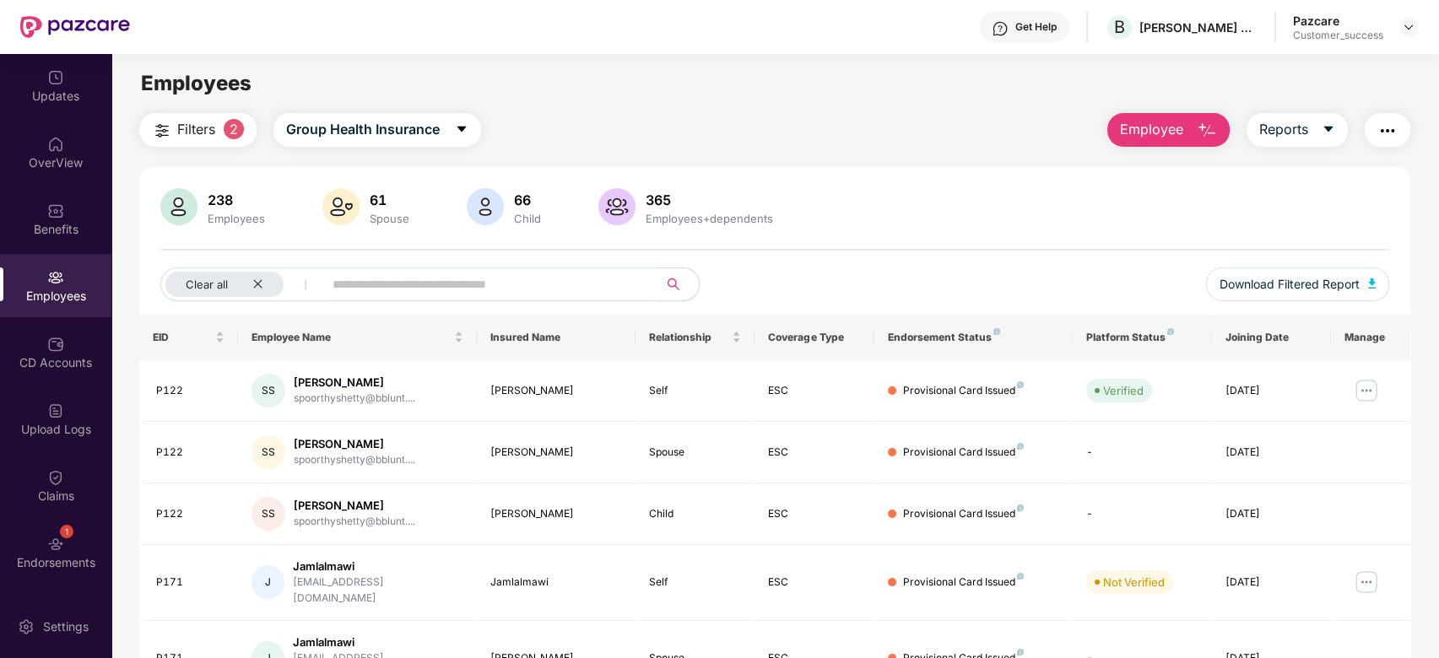
click at [431, 289] on input "text" at bounding box center [484, 284] width 303 height 25
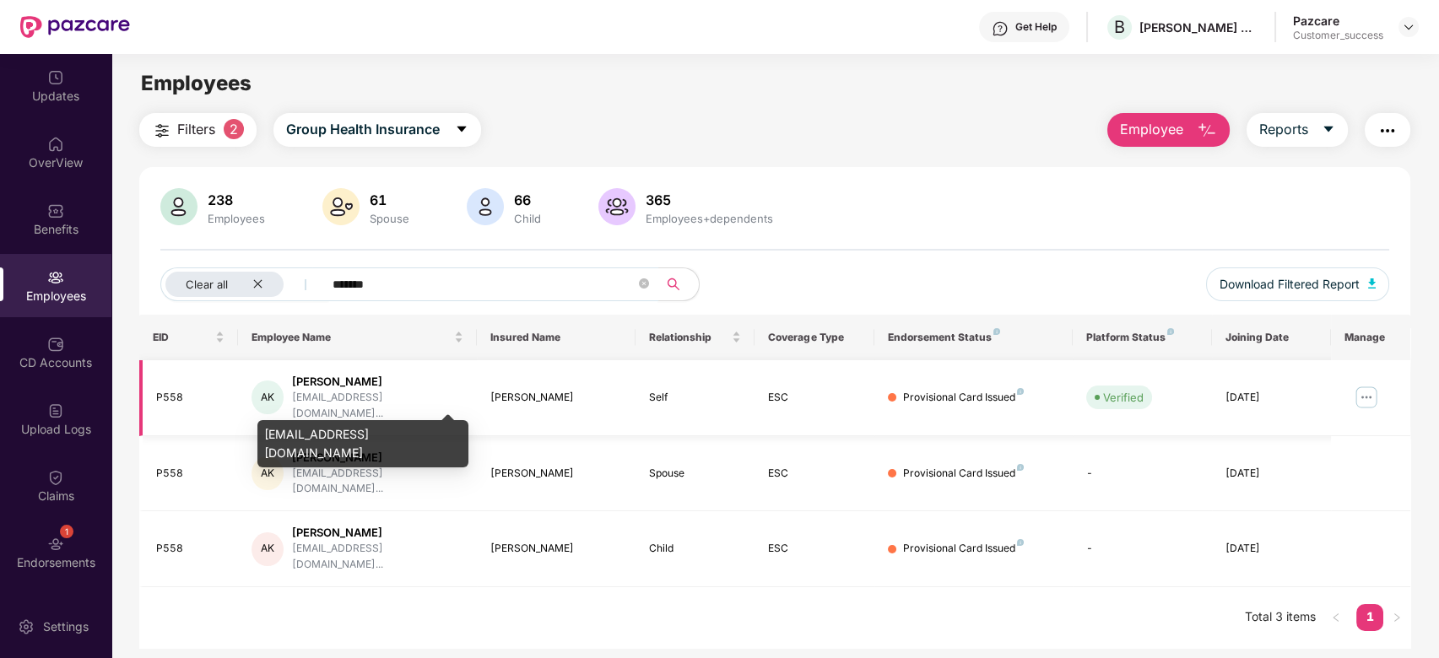
type input "******"
click at [371, 402] on div "aparnaaarav04@gmail.co..." at bounding box center [377, 406] width 171 height 32
click at [369, 437] on div "aparnaaarav04@gmail.com" at bounding box center [362, 443] width 211 height 47
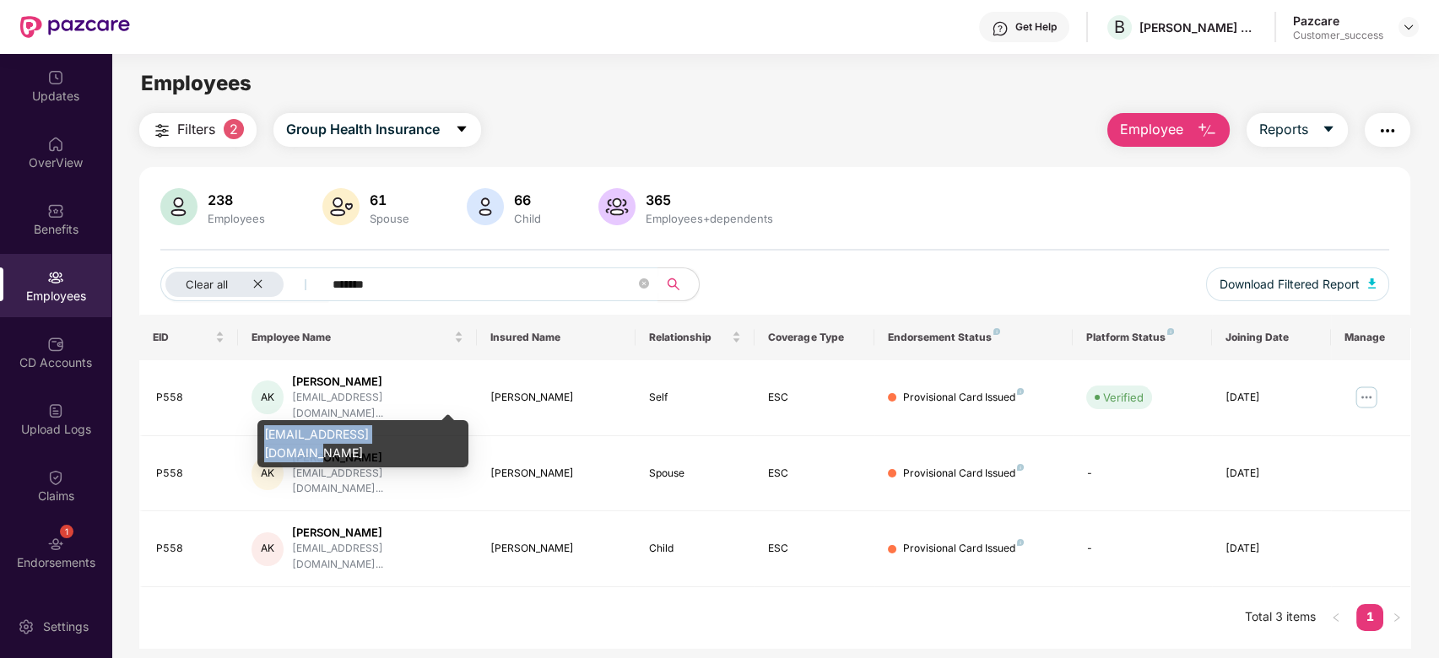
copy div "aparnaaarav04@gmail.com"
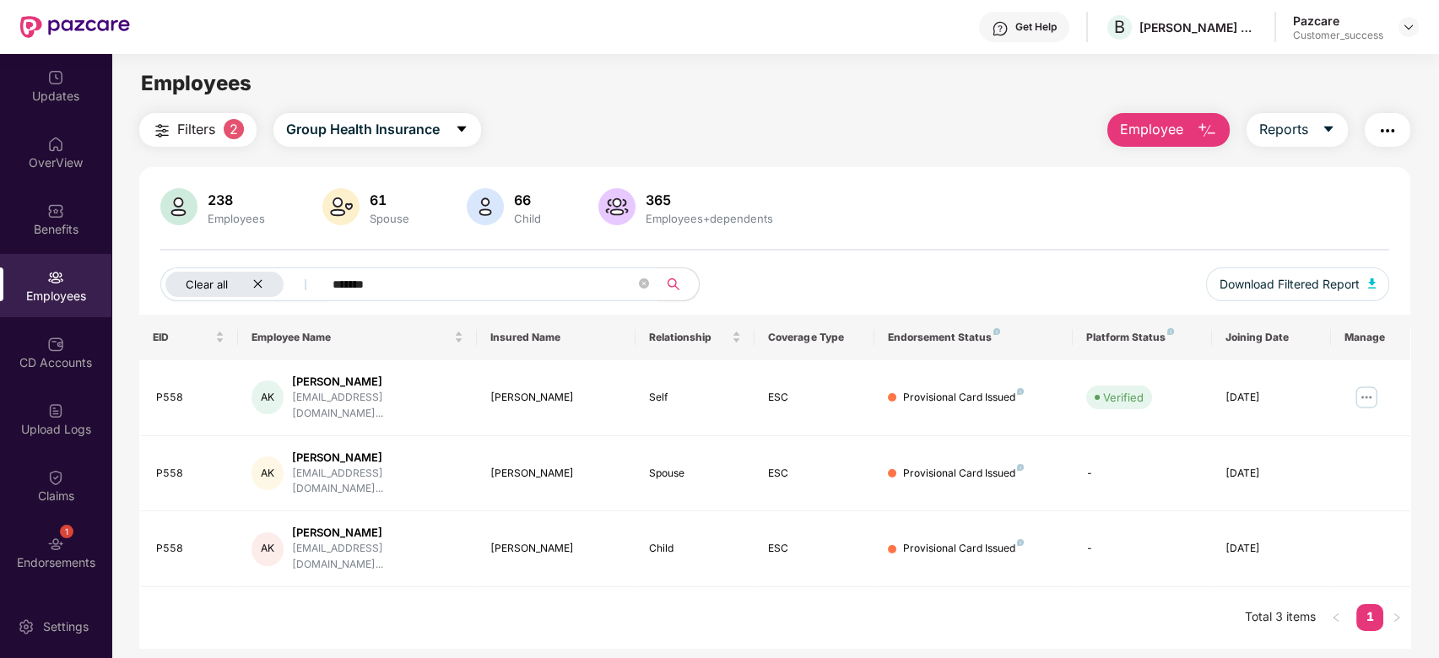
click at [266, 286] on div "Clear all" at bounding box center [224, 284] width 118 height 25
click at [577, 282] on icon "close-circle" at bounding box center [578, 284] width 10 height 10
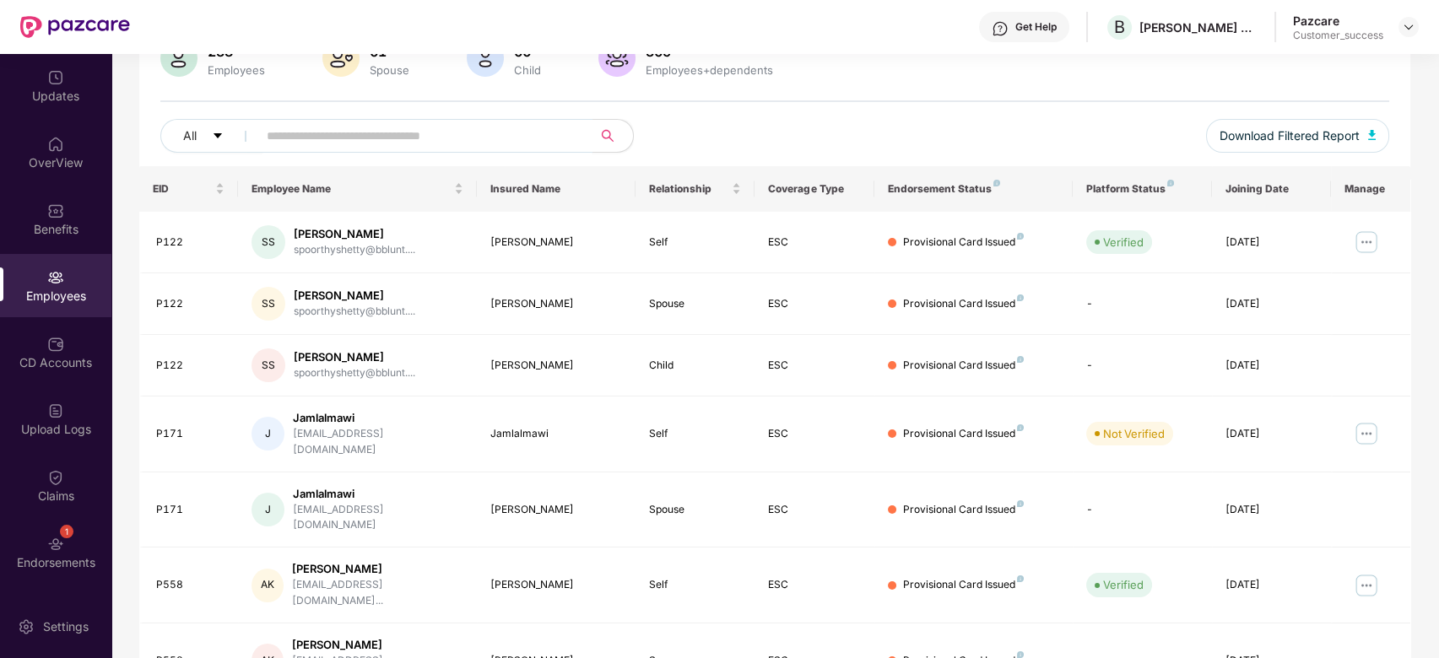
scroll to position [148, 0]
click at [1364, 239] on img at bounding box center [1366, 243] width 27 height 27
click at [1030, 127] on div "All Download Filtered Report" at bounding box center [775, 143] width 1230 height 47
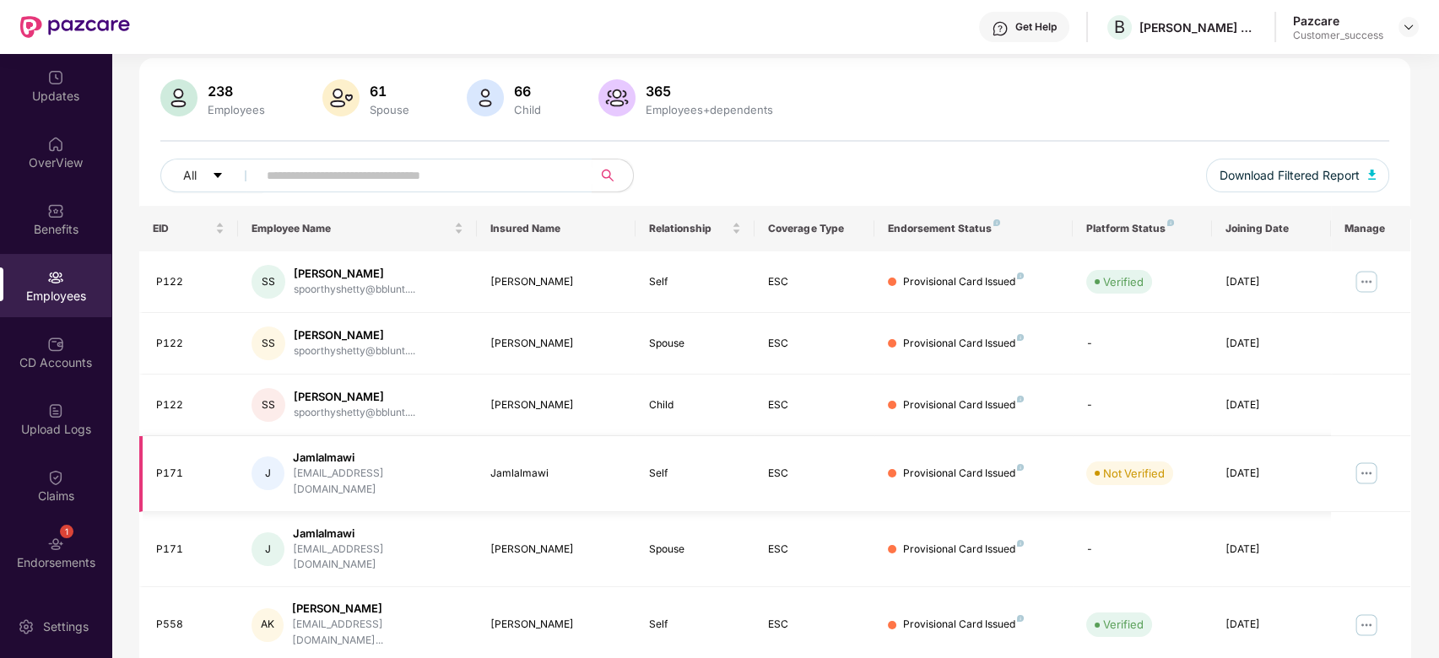
scroll to position [0, 0]
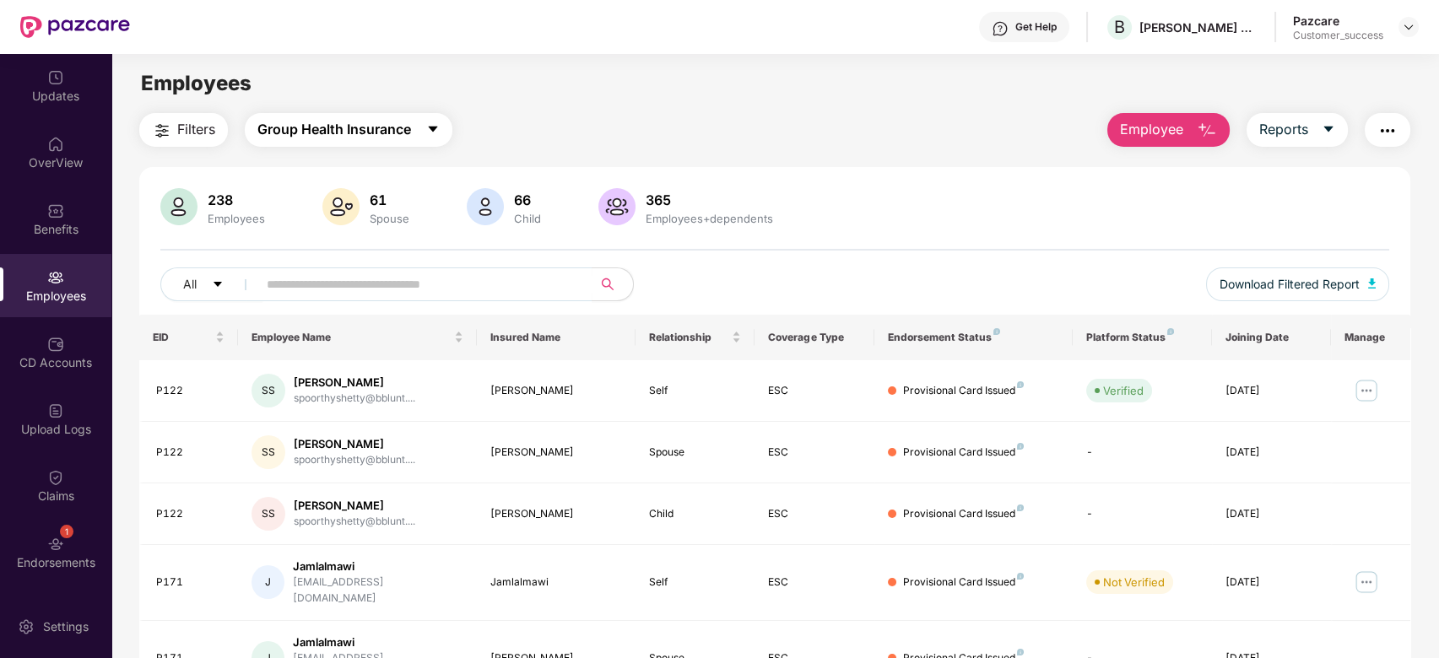
click at [359, 138] on span "Group Health Insurance" at bounding box center [334, 129] width 154 height 21
click at [619, 148] on div "Filters Group Health Insurance Employee Reports 238 Employees 61 Spouse 66 Chil…" at bounding box center [775, 624] width 1272 height 1023
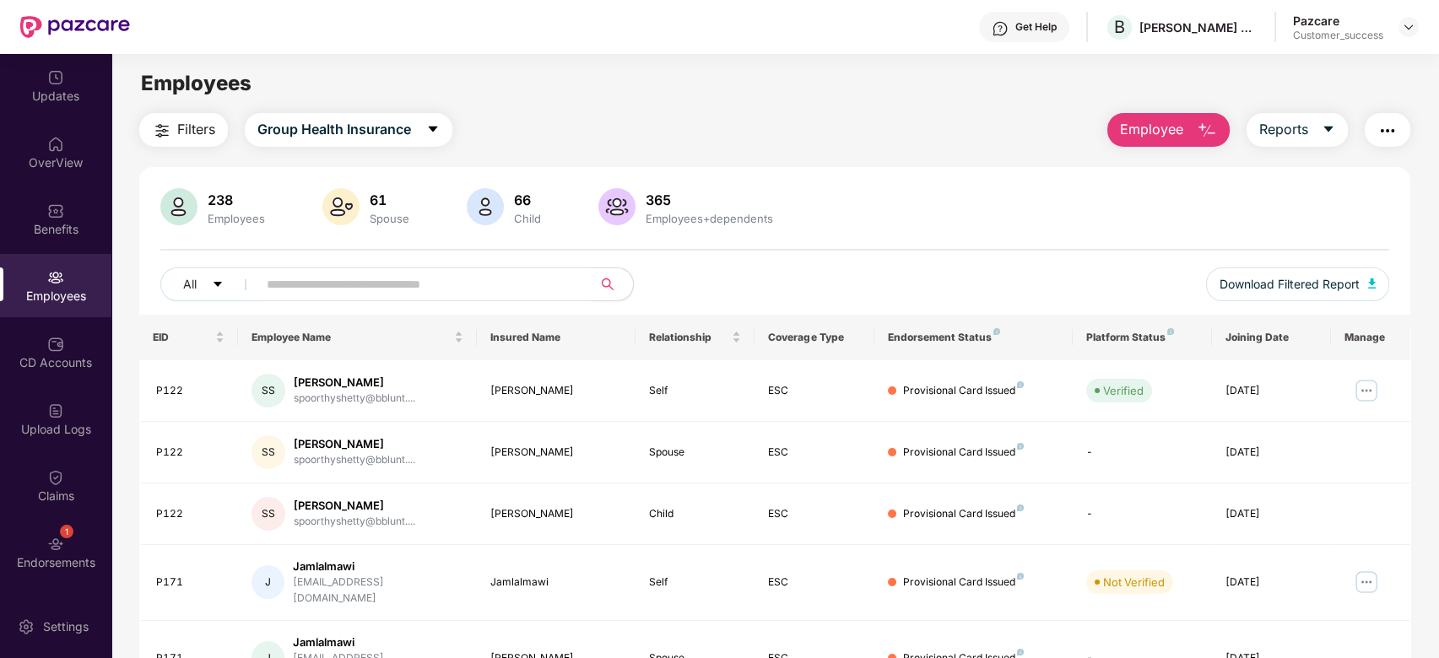
click at [619, 148] on div "Filters Group Health Insurance Employee Reports 238 Employees 61 Spouse 66 Chil…" at bounding box center [775, 624] width 1272 height 1023
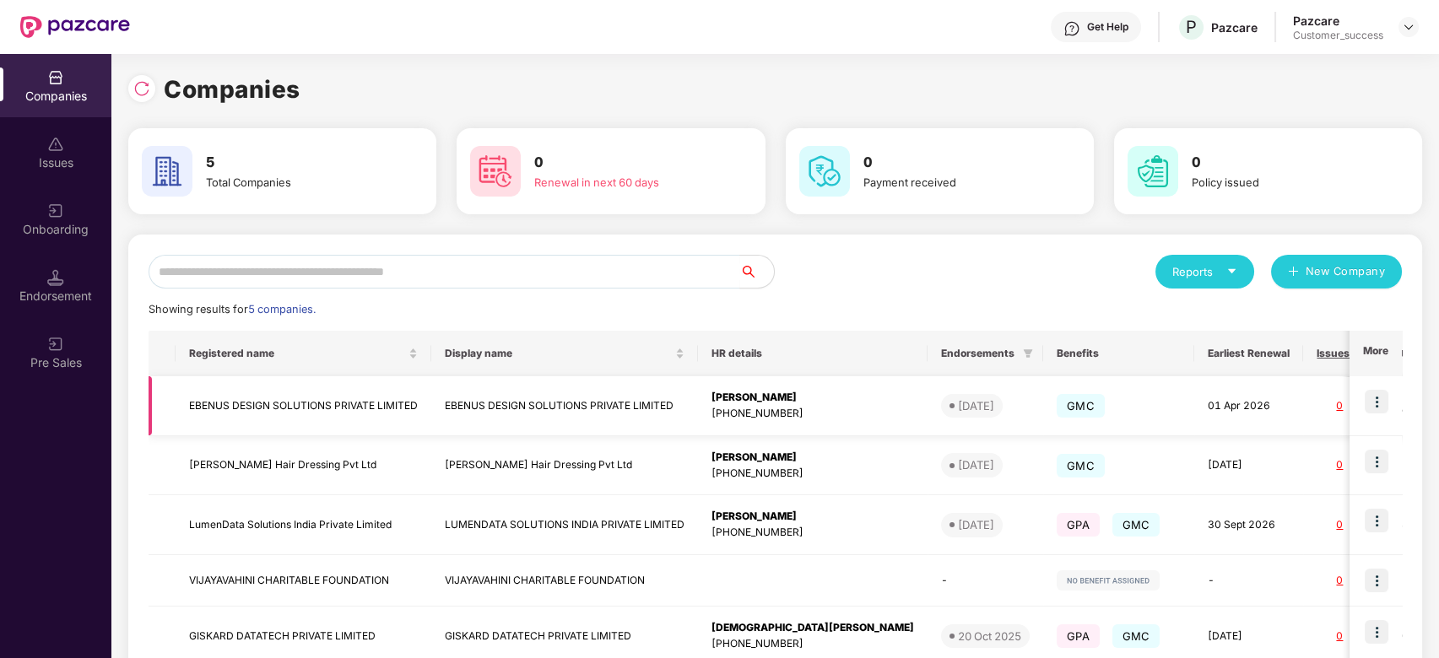
scroll to position [101, 0]
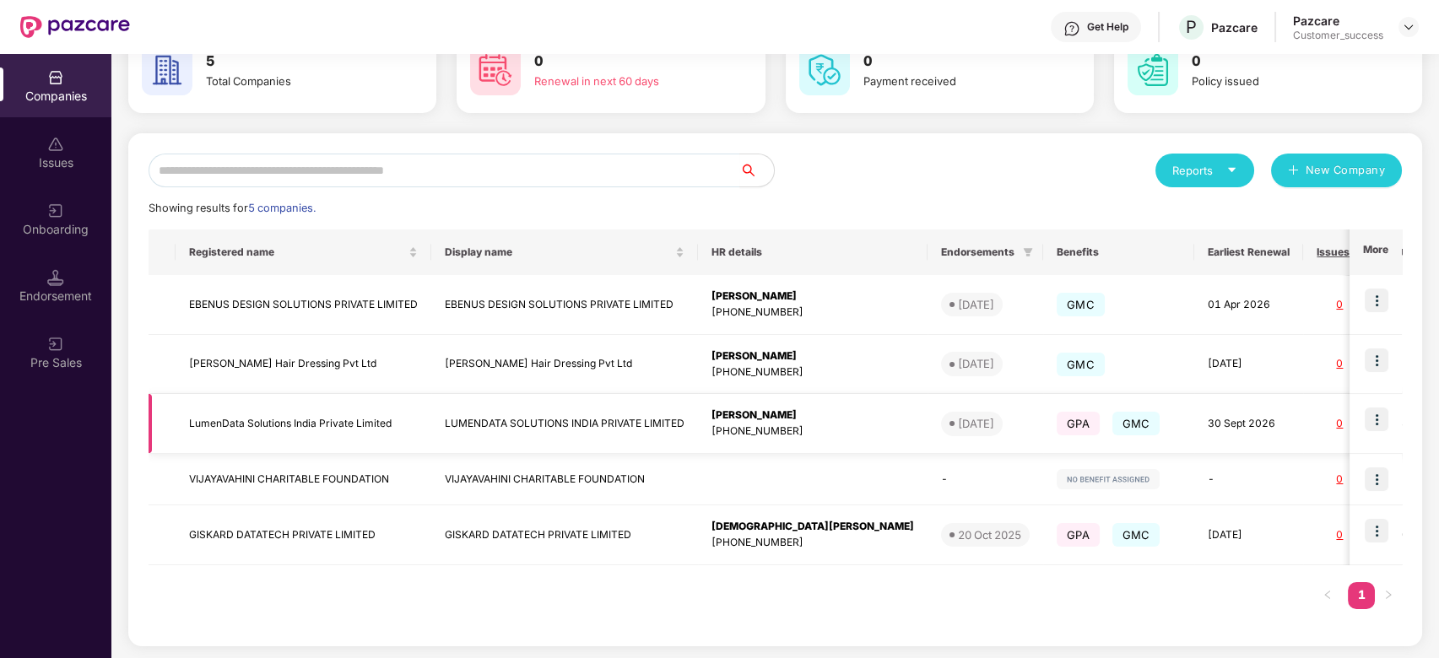
click at [1379, 421] on img at bounding box center [1377, 420] width 24 height 24
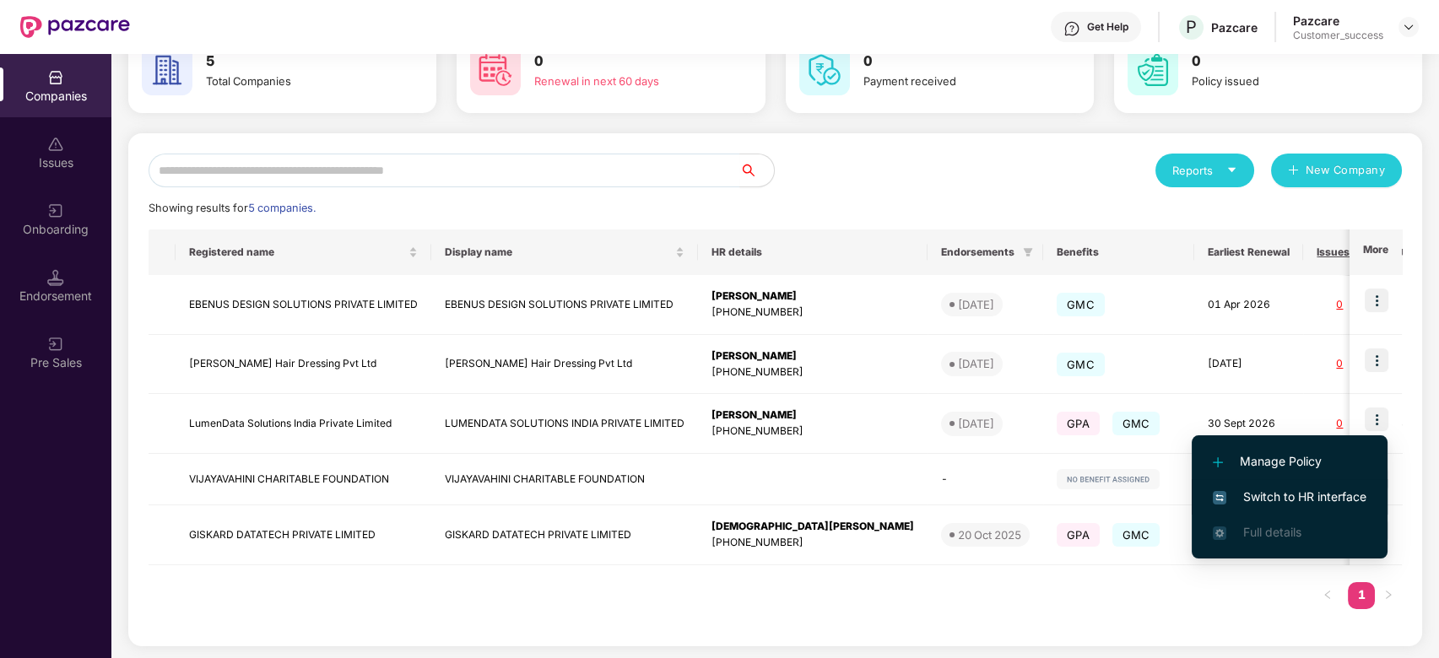
click at [1261, 490] on span "Switch to HR interface" at bounding box center [1290, 497] width 154 height 19
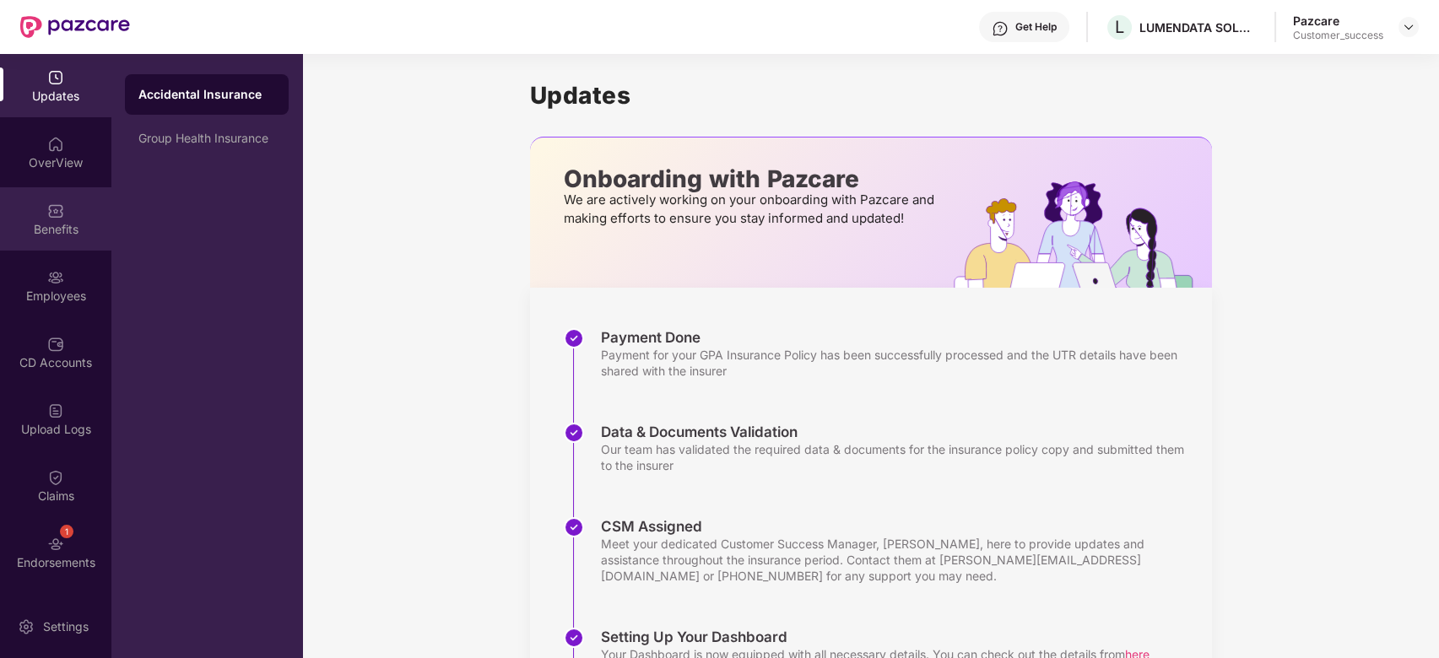
click at [57, 230] on div "Benefits" at bounding box center [55, 229] width 111 height 17
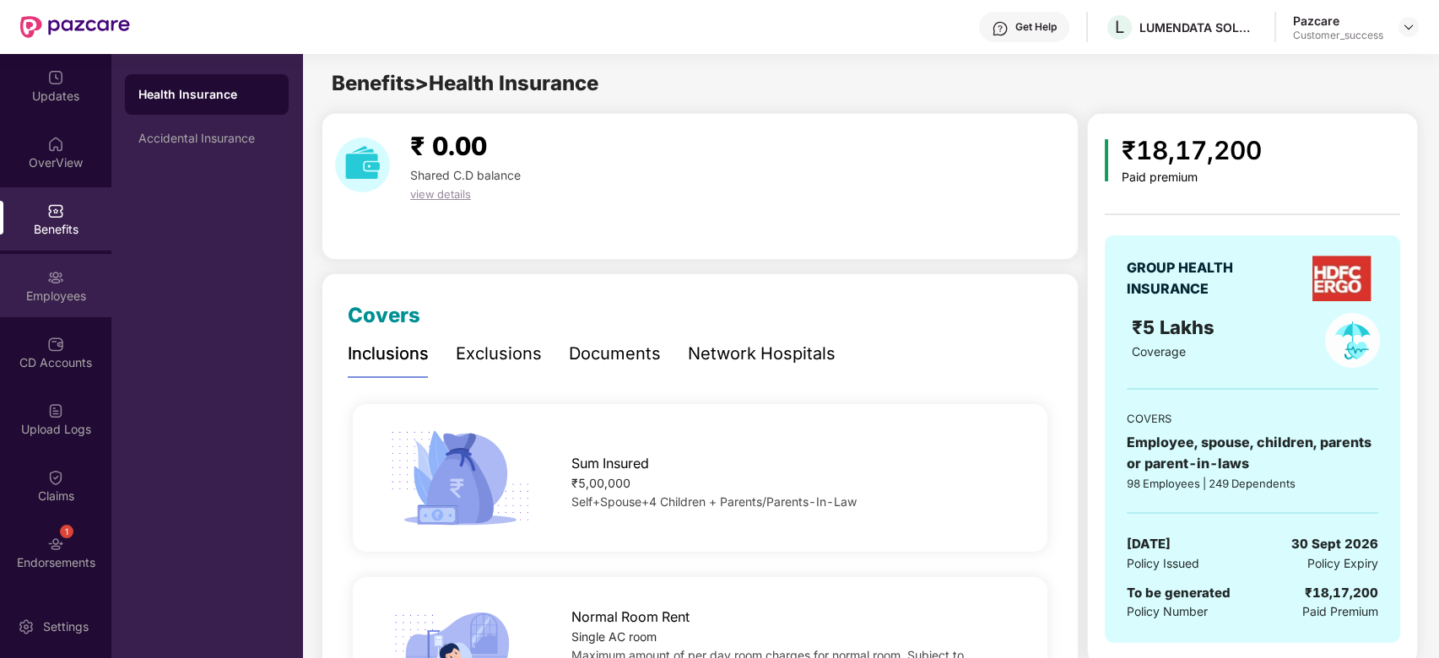
click at [74, 289] on div "Employees" at bounding box center [55, 296] width 111 height 17
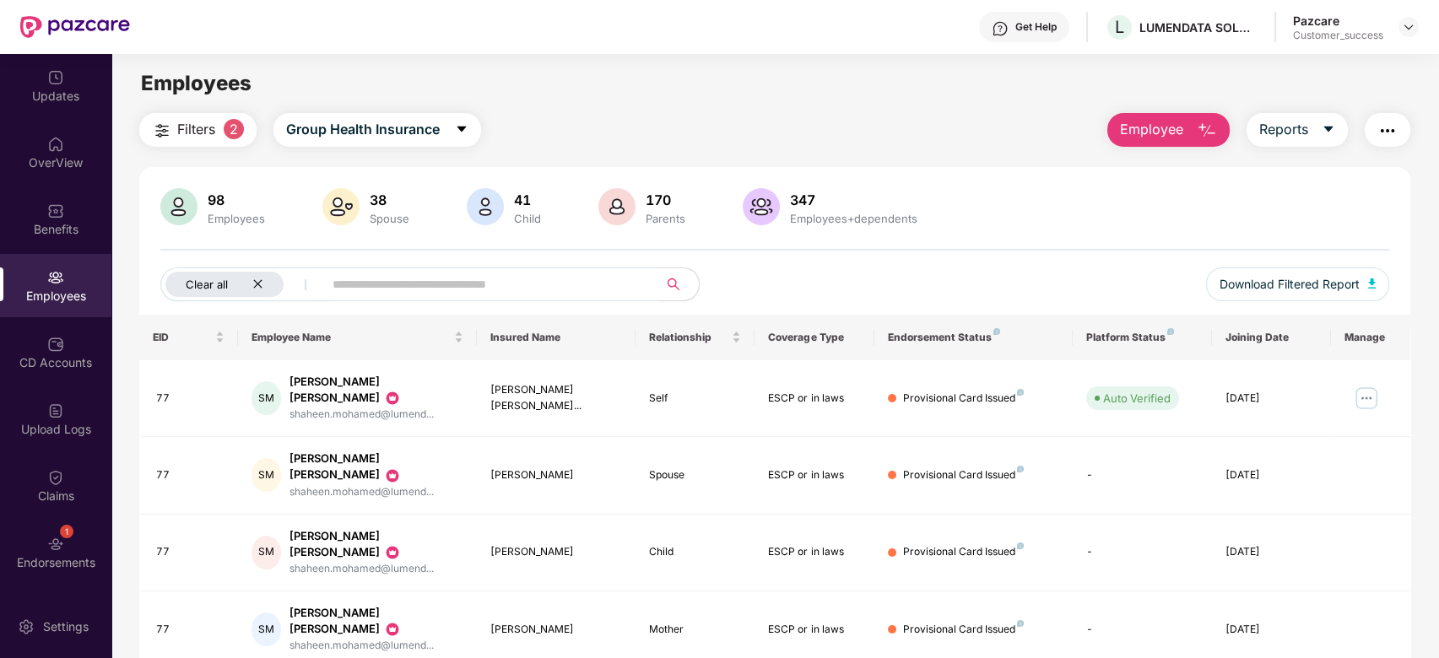
click at [259, 286] on icon "close" at bounding box center [257, 284] width 8 height 8
click at [279, 285] on input "*" at bounding box center [418, 284] width 303 height 25
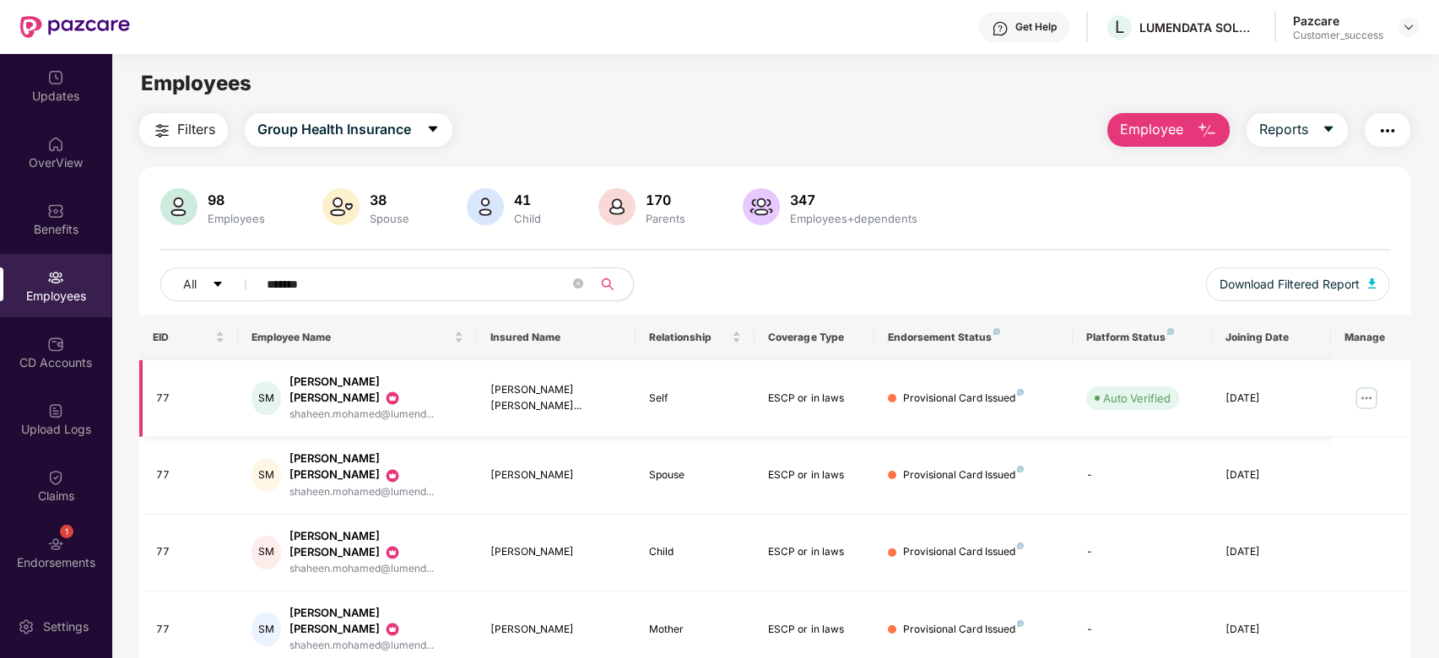
type input "*******"
click at [1371, 388] on img at bounding box center [1366, 398] width 27 height 27
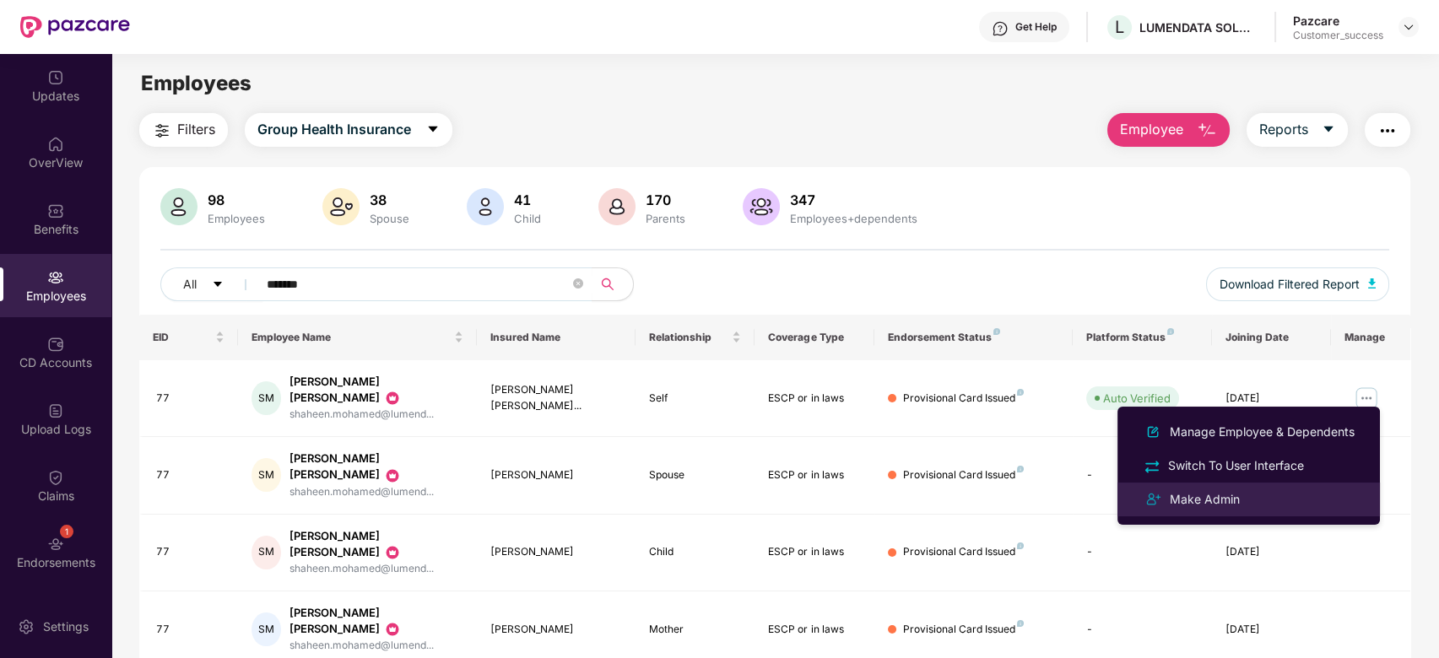
click at [1227, 494] on div "Make Admin" at bounding box center [1205, 499] width 77 height 19
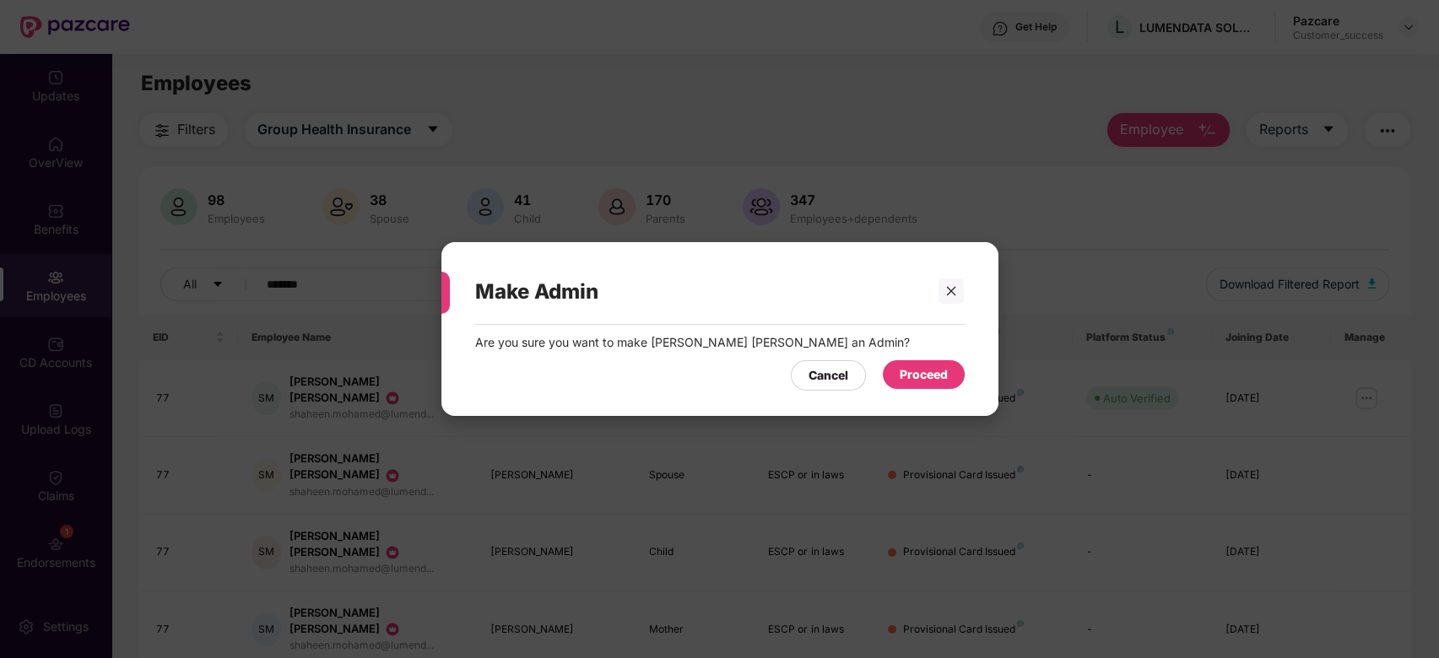
click at [944, 382] on div "Proceed" at bounding box center [924, 375] width 48 height 19
